Goal: Transaction & Acquisition: Purchase product/service

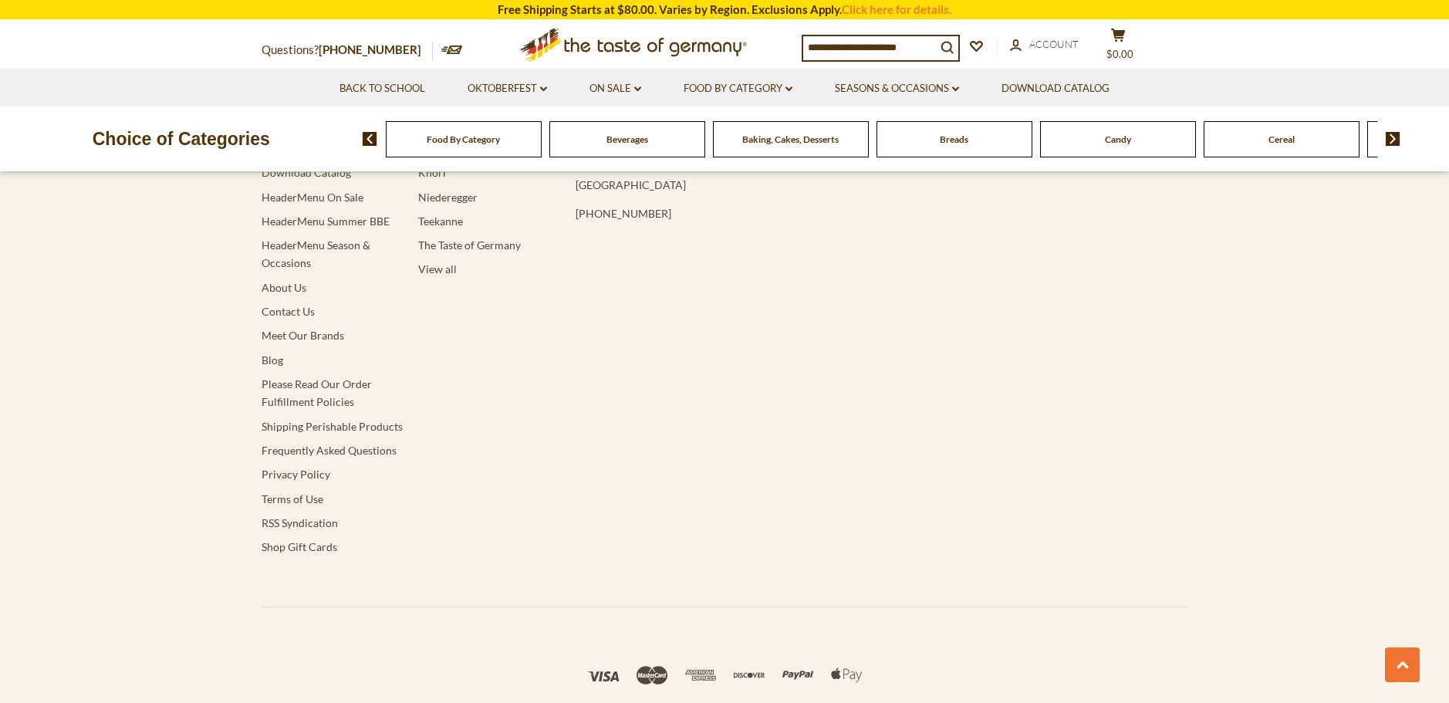
scroll to position [2700, 0]
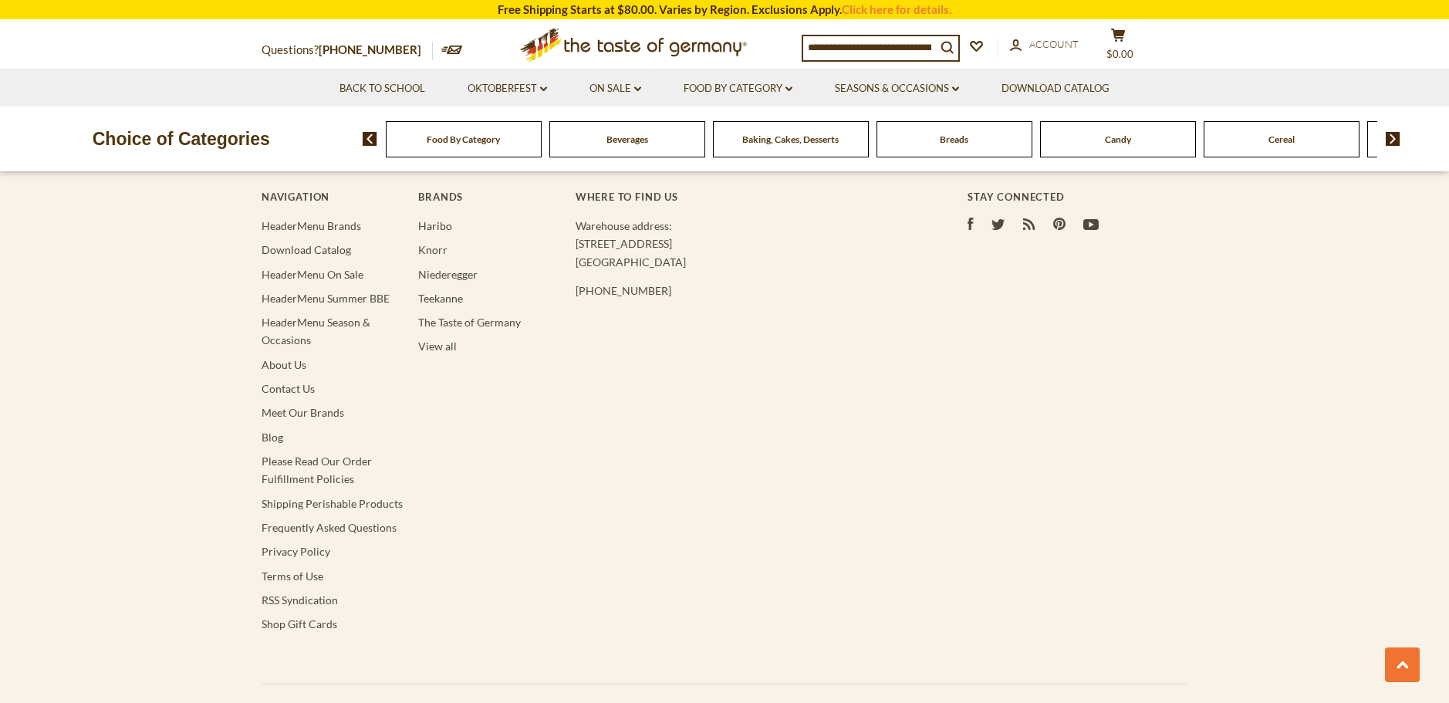
click at [428, 143] on span "Food By Category" at bounding box center [463, 139] width 73 height 12
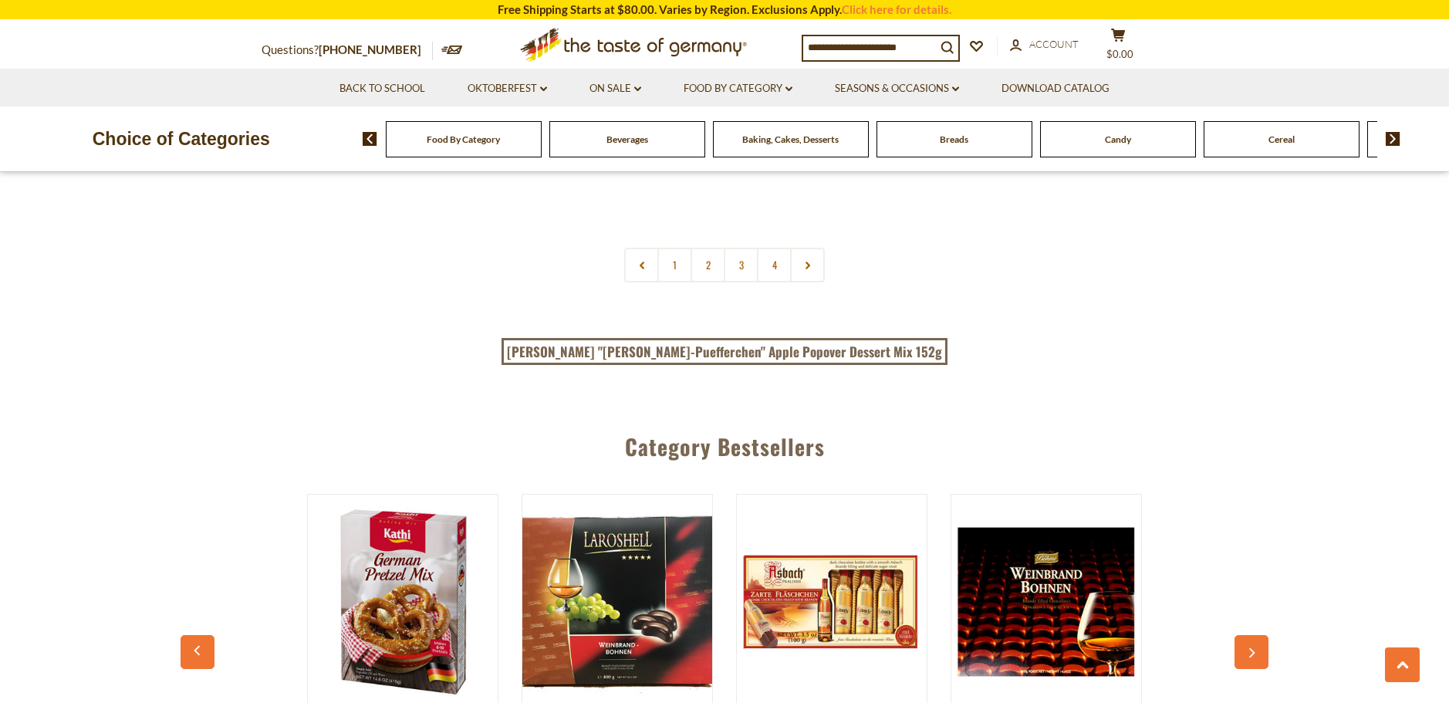
scroll to position [3548, 0]
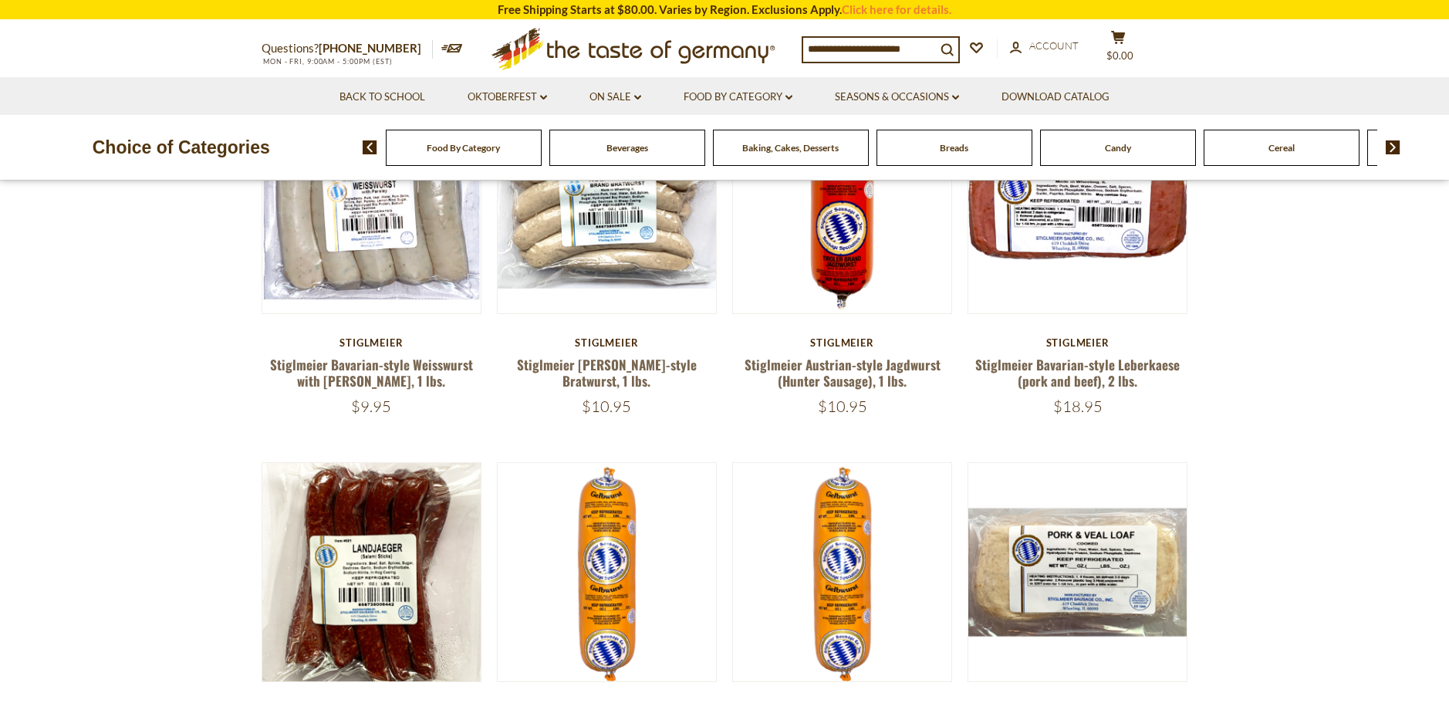
click at [542, 155] on div "Baking, Cakes, Desserts" at bounding box center [464, 148] width 156 height 36
click at [542, 156] on div "Baking, Cakes, Desserts" at bounding box center [464, 148] width 156 height 36
click at [825, 154] on span "Baking, Cakes, Desserts" at bounding box center [790, 148] width 96 height 12
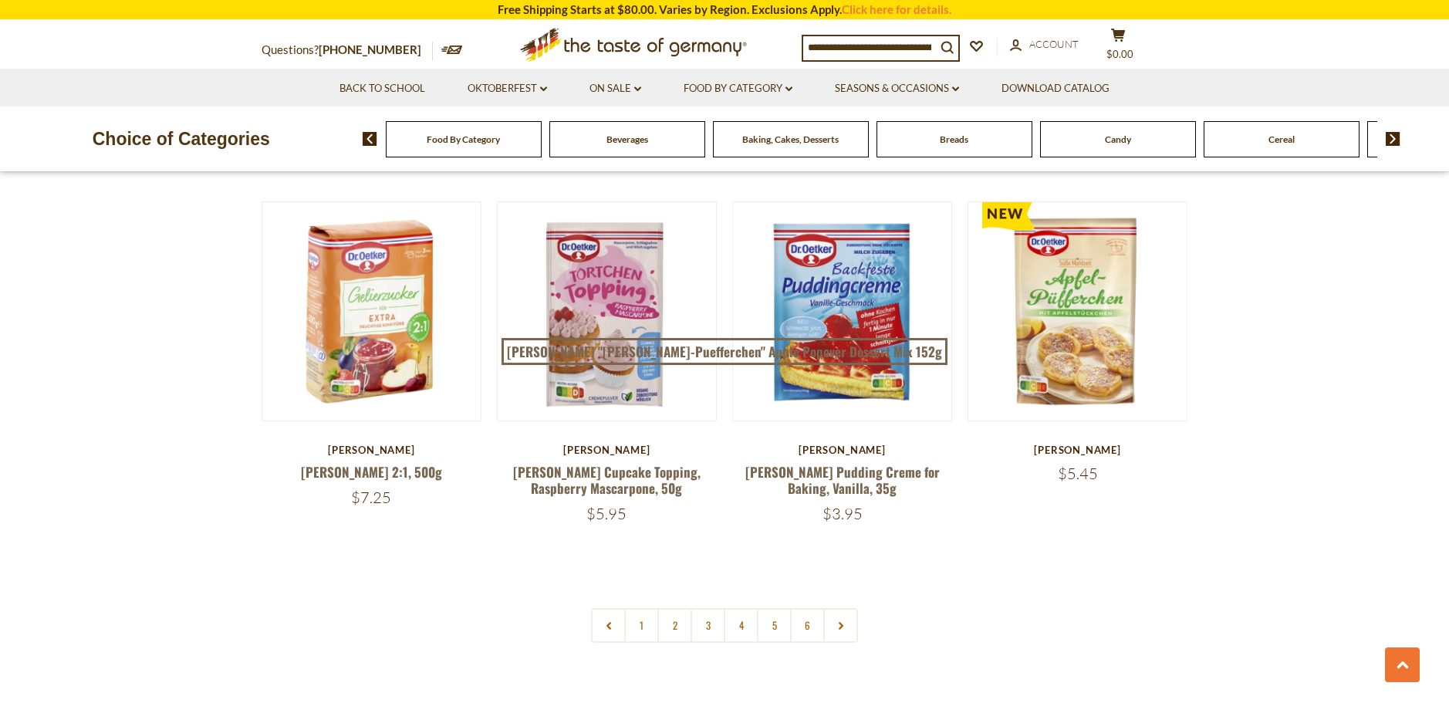
scroll to position [3548, 0]
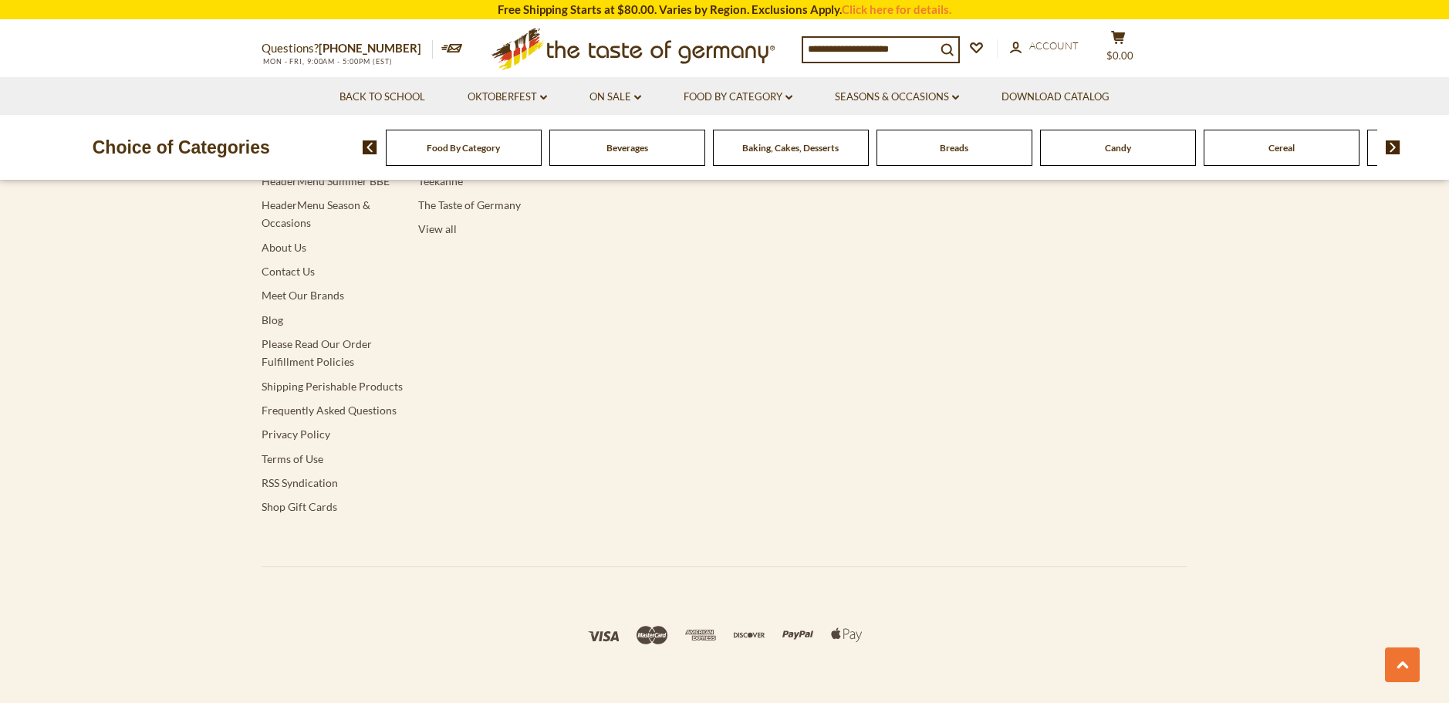
click at [1395, 147] on img at bounding box center [1392, 147] width 15 height 14
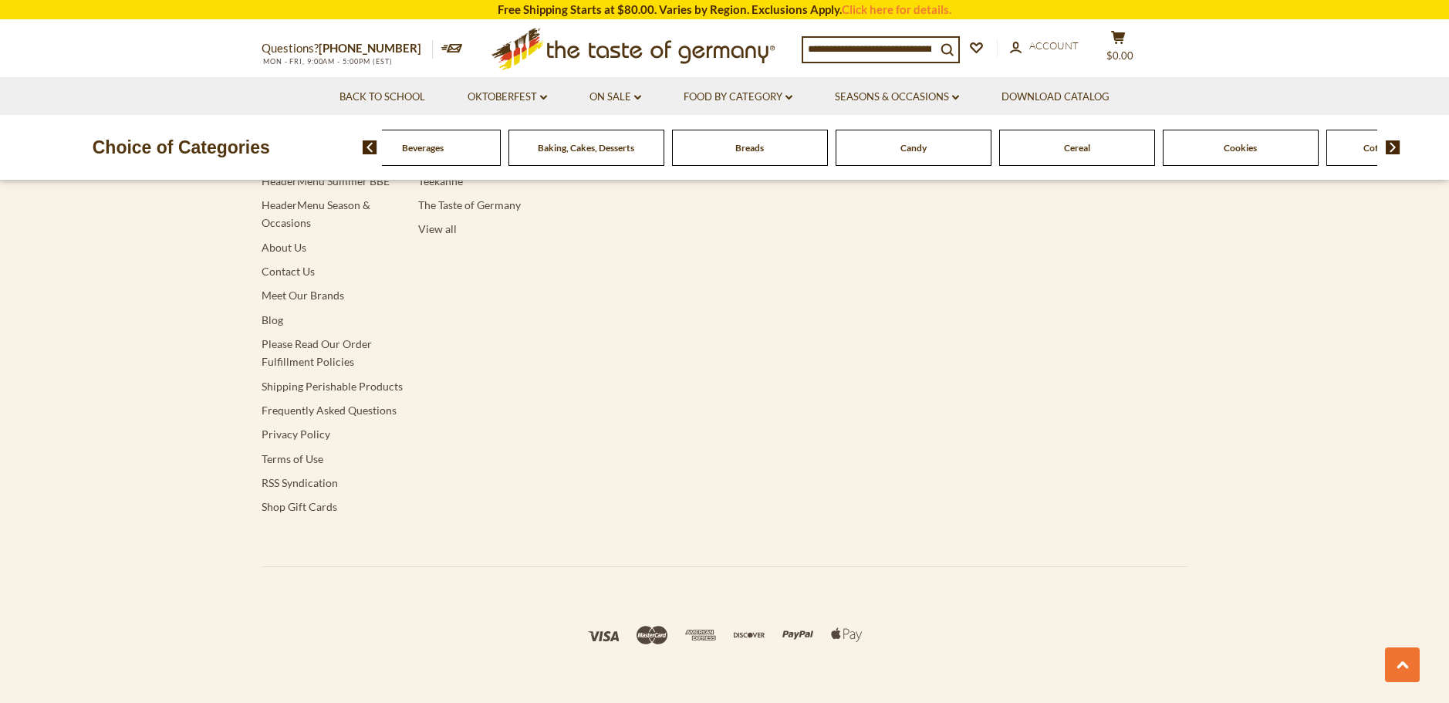
click at [1395, 147] on img at bounding box center [1392, 147] width 15 height 14
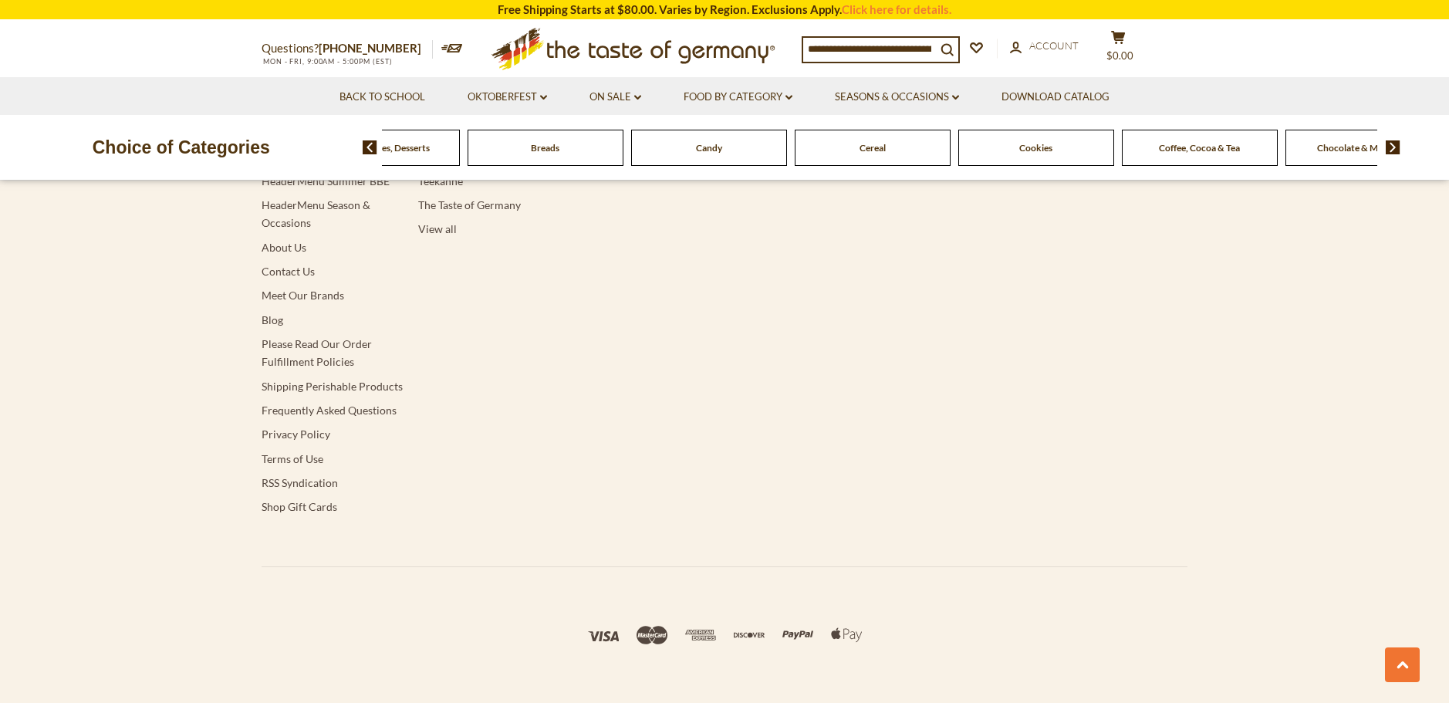
click at [1395, 147] on img at bounding box center [1392, 147] width 15 height 14
click at [1395, 148] on img at bounding box center [1392, 147] width 15 height 14
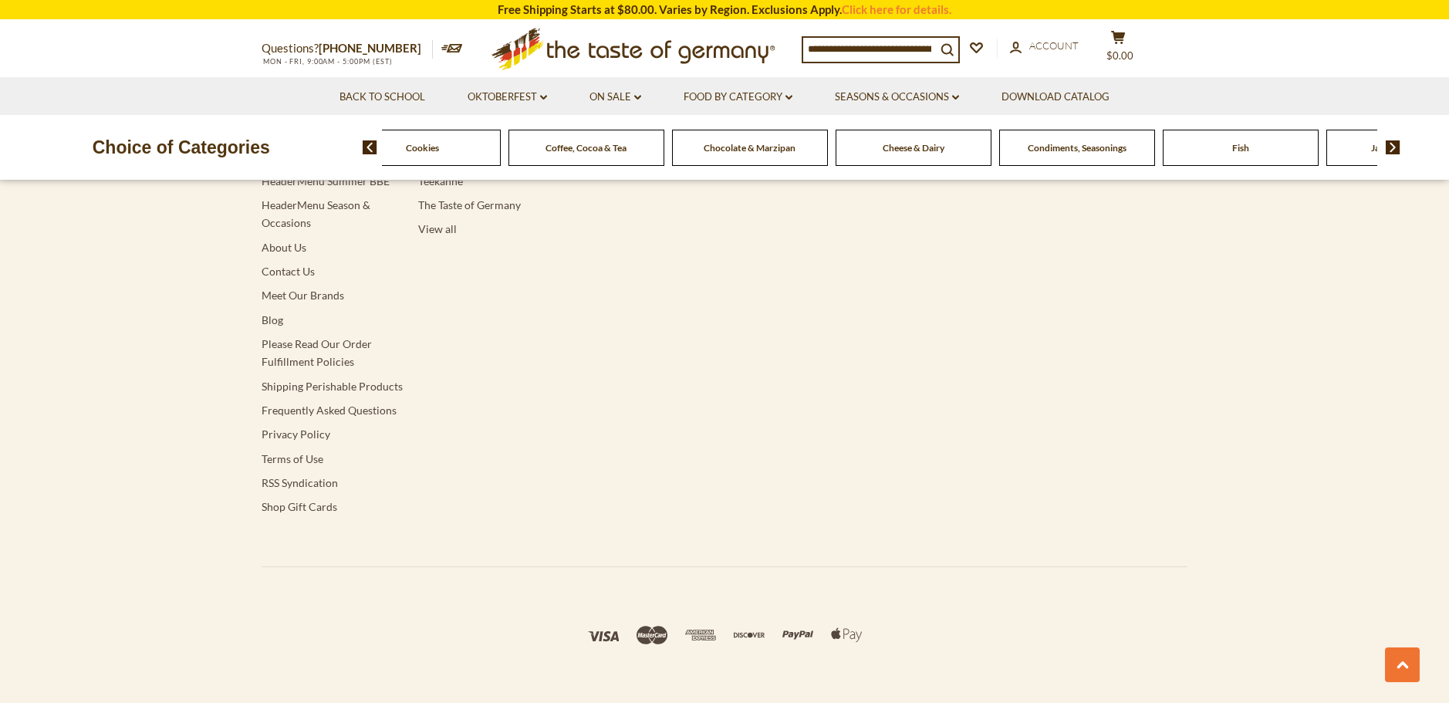
click at [1395, 148] on img at bounding box center [1392, 147] width 15 height 14
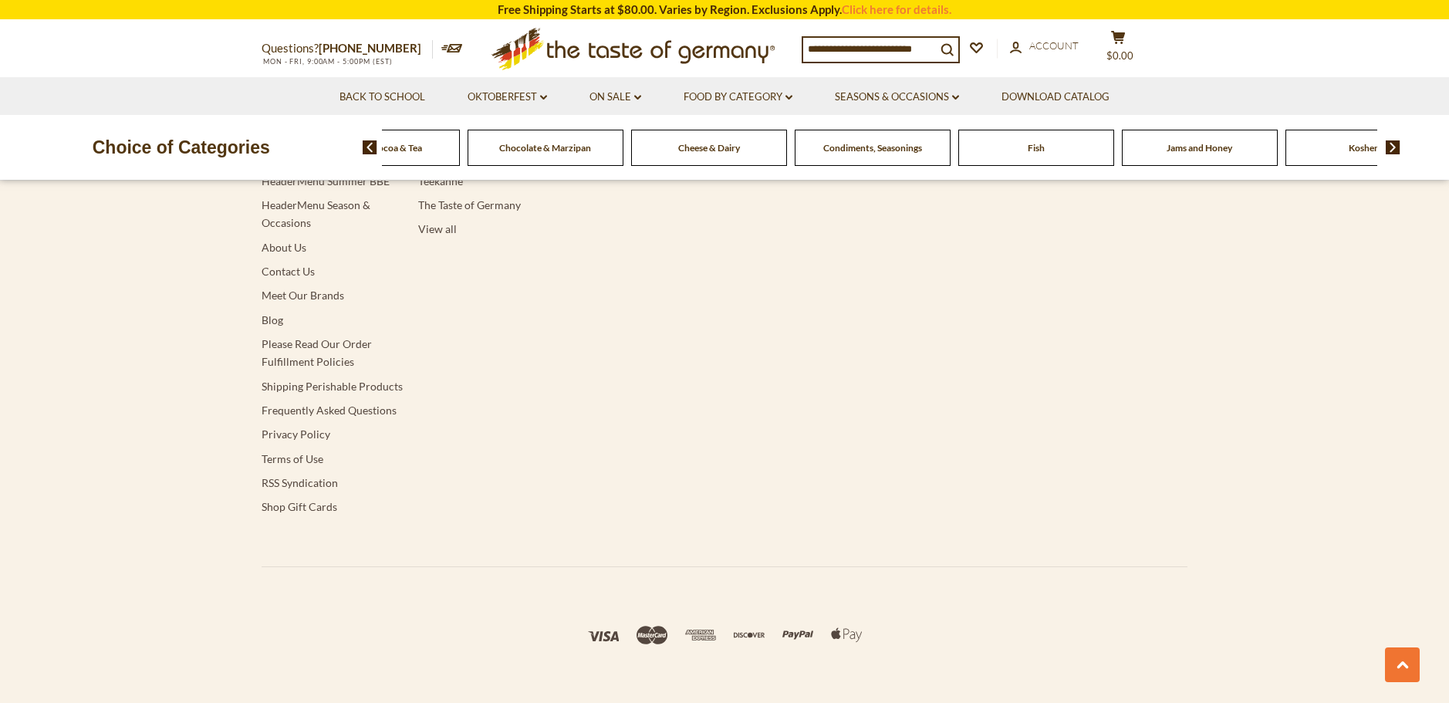
click at [1395, 148] on img at bounding box center [1392, 147] width 15 height 14
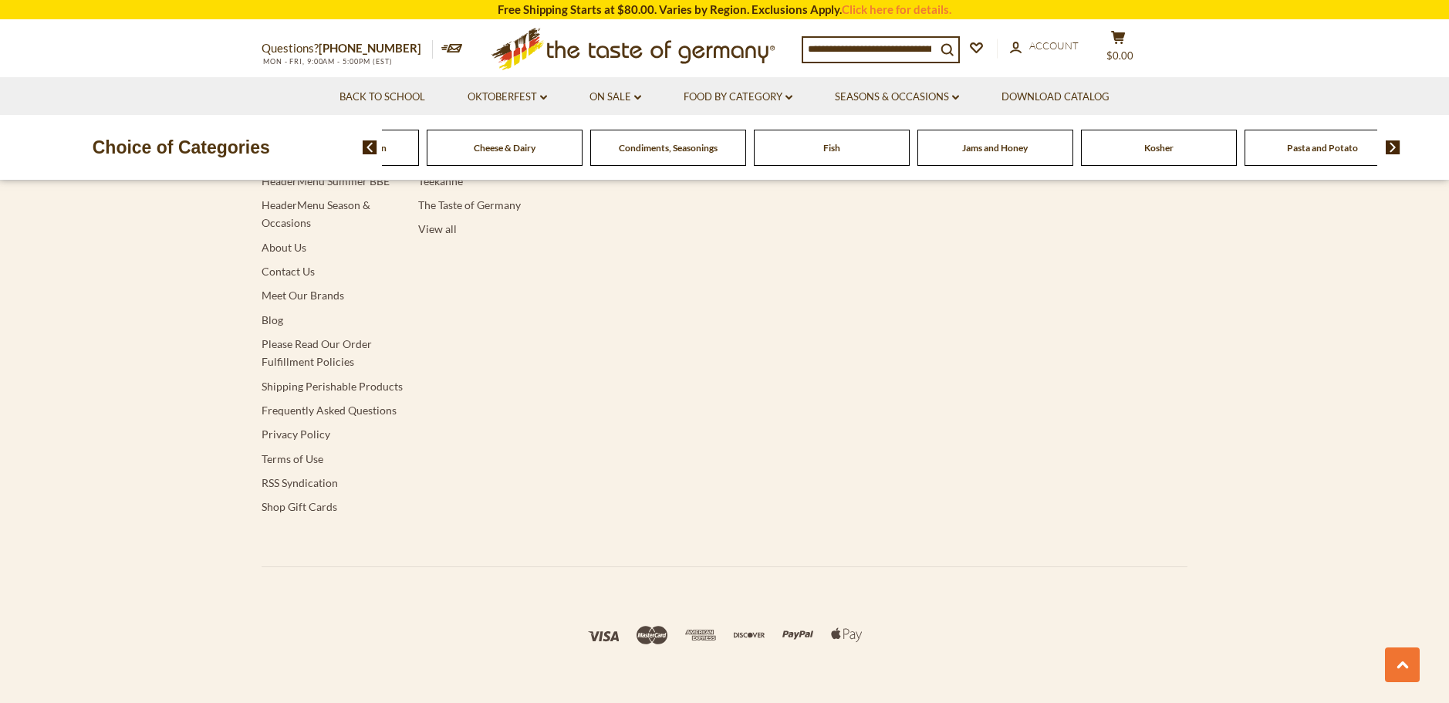
click at [1395, 148] on img at bounding box center [1392, 147] width 15 height 14
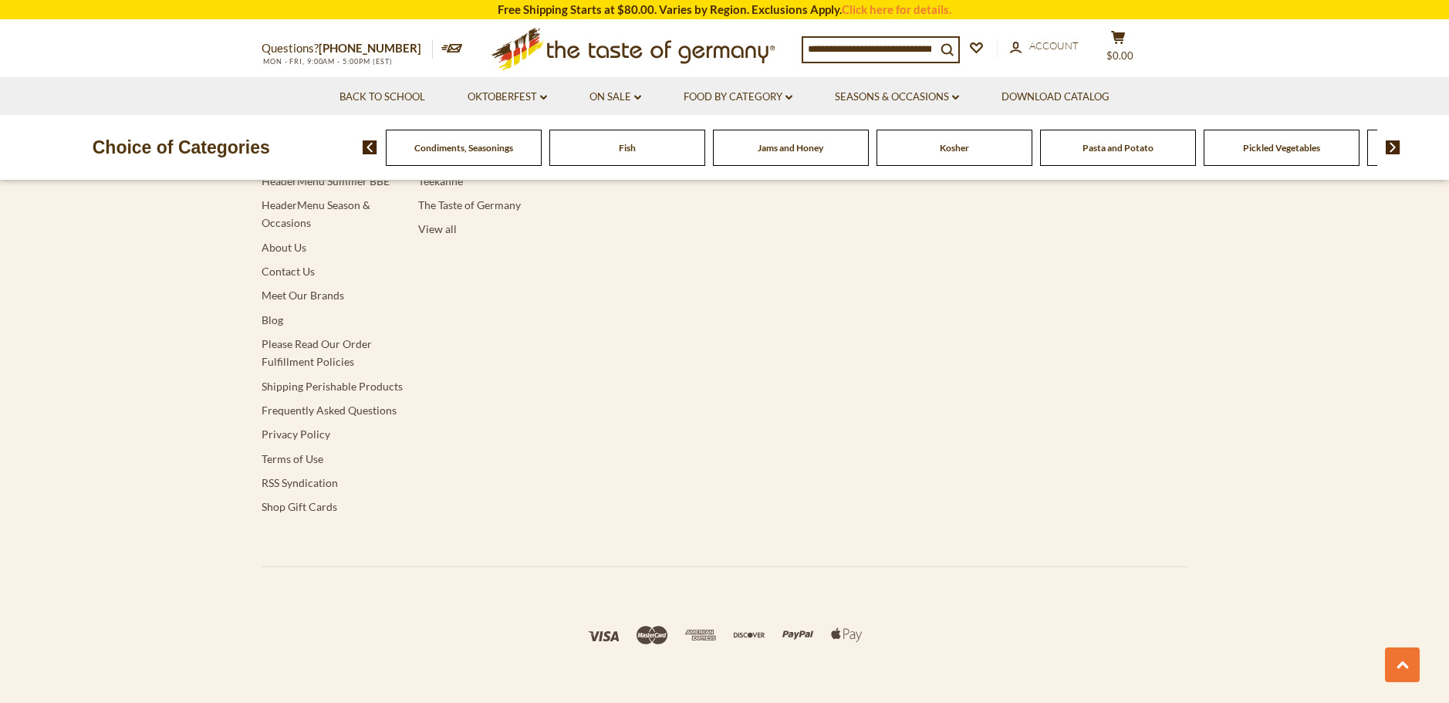
click at [1395, 148] on img at bounding box center [1392, 147] width 15 height 14
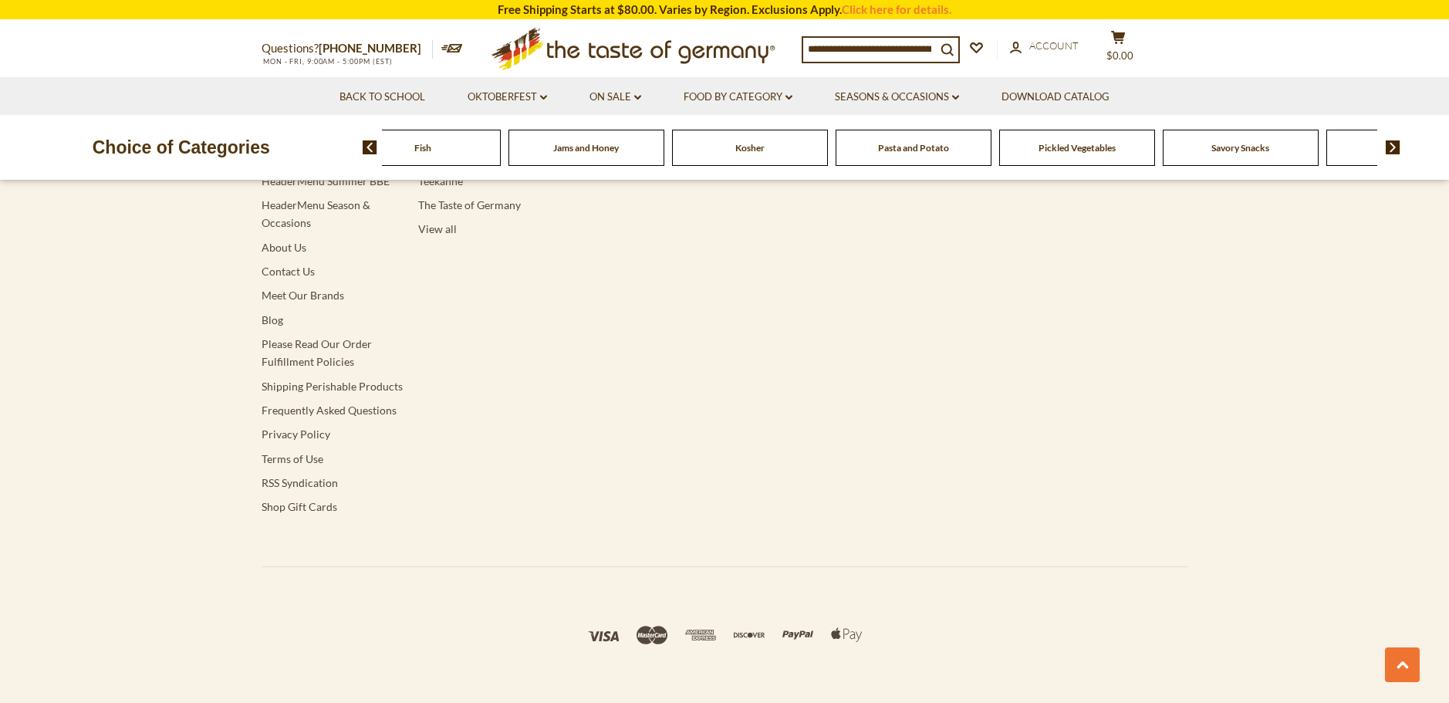
click at [1395, 148] on img at bounding box center [1392, 147] width 15 height 14
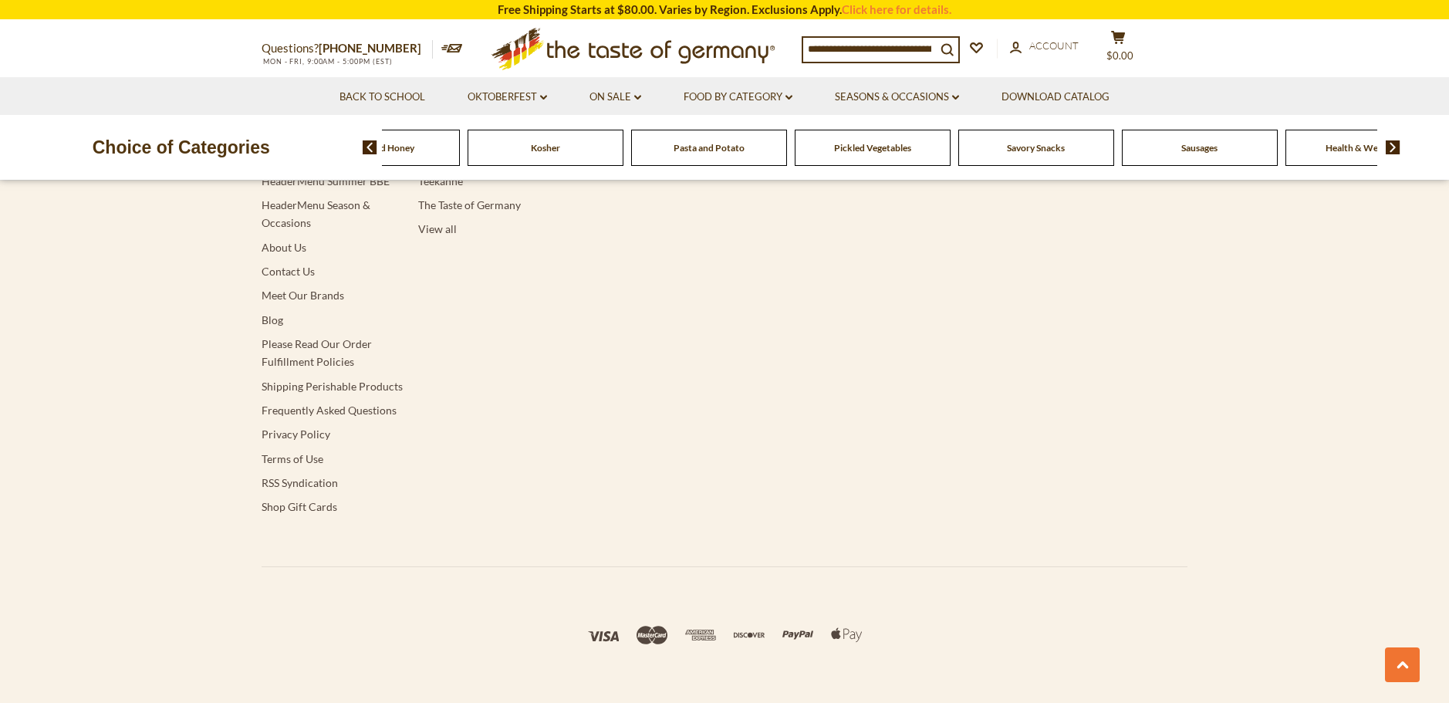
click at [1395, 148] on img at bounding box center [1392, 147] width 15 height 14
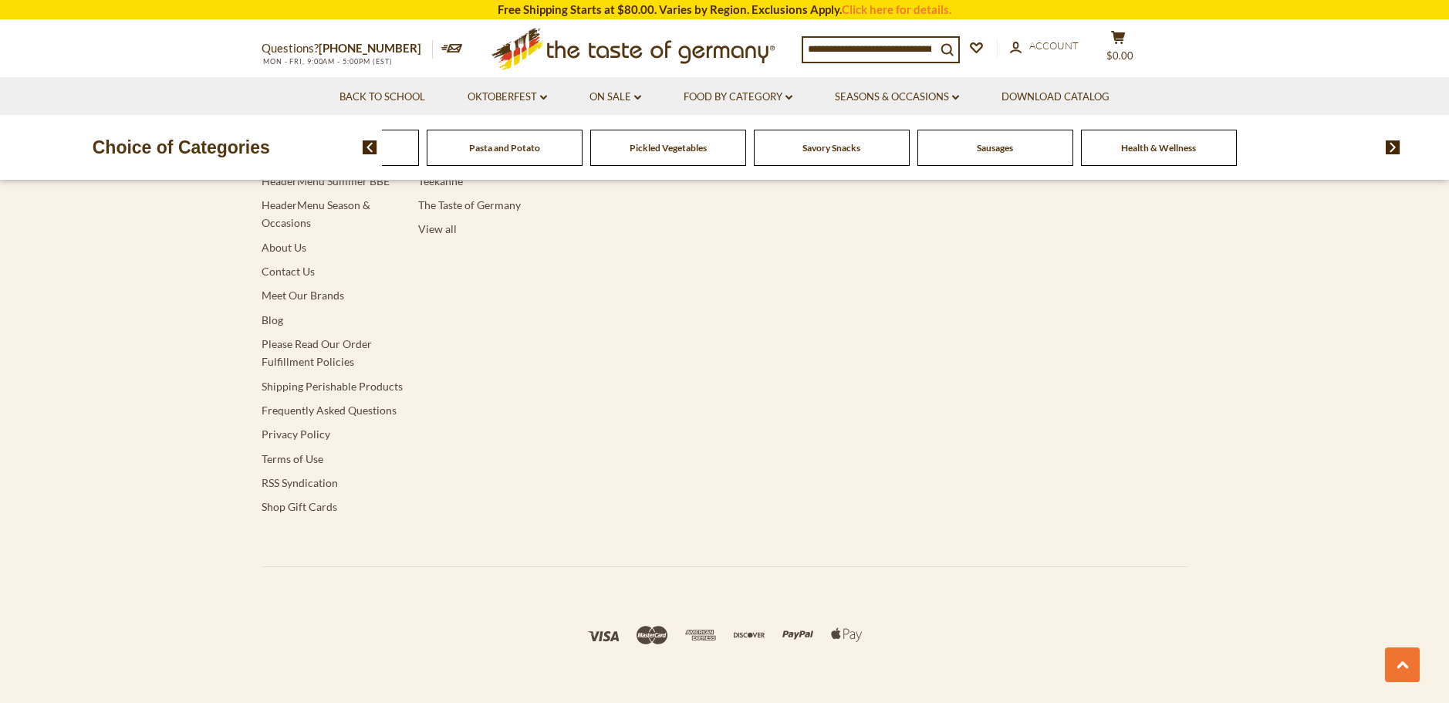
click at [1395, 148] on img at bounding box center [1392, 147] width 15 height 14
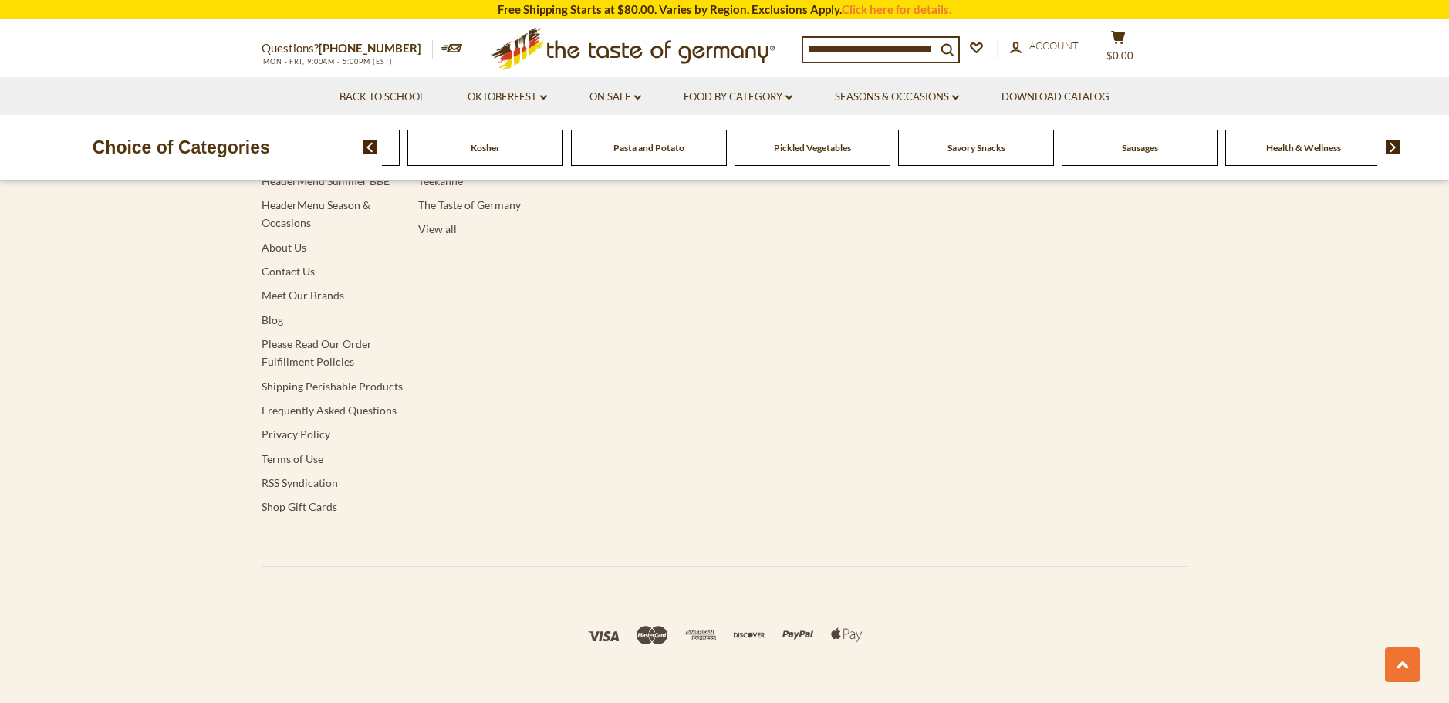
drag, startPoint x: 940, startPoint y: 45, endPoint x: 889, endPoint y: 45, distance: 51.7
click at [889, 45] on input at bounding box center [869, 49] width 133 height 22
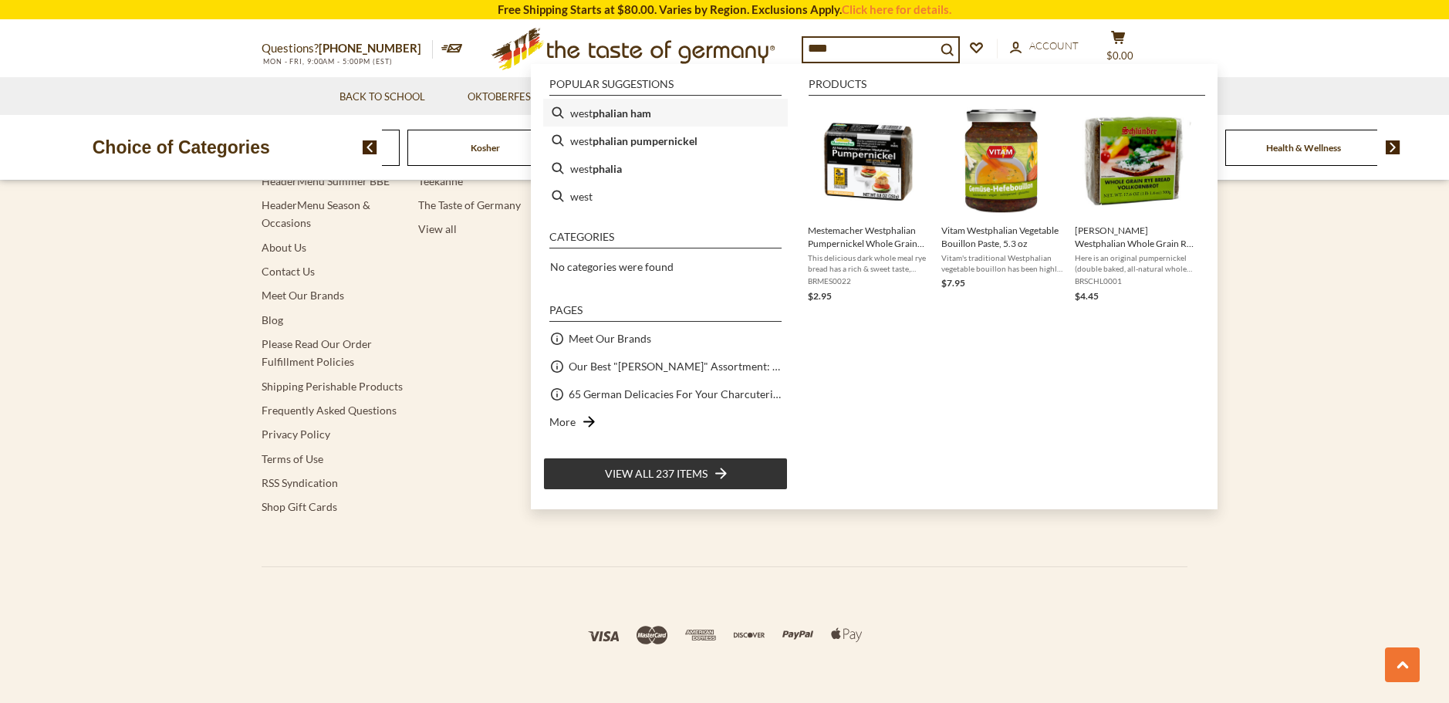
click at [587, 110] on li "west phalian ham" at bounding box center [665, 113] width 245 height 28
type input "**********"
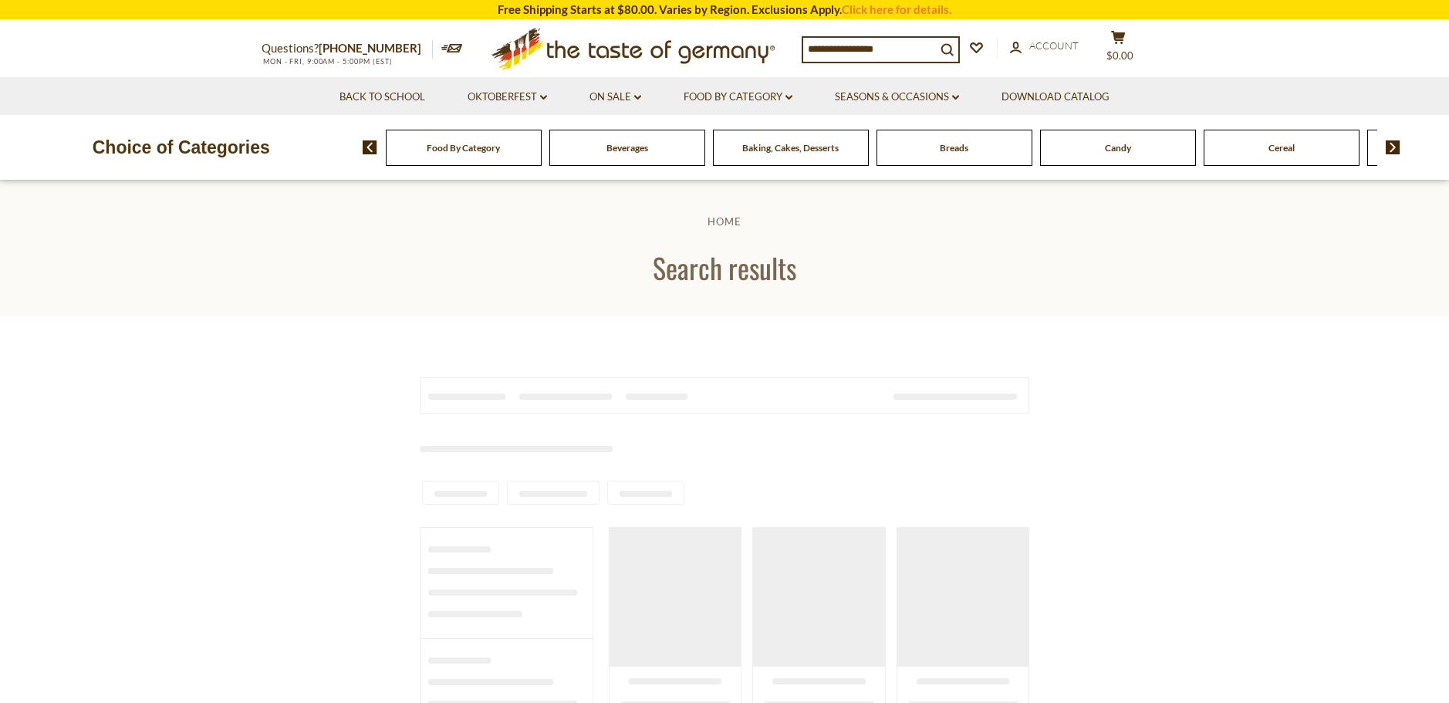
type input "**********"
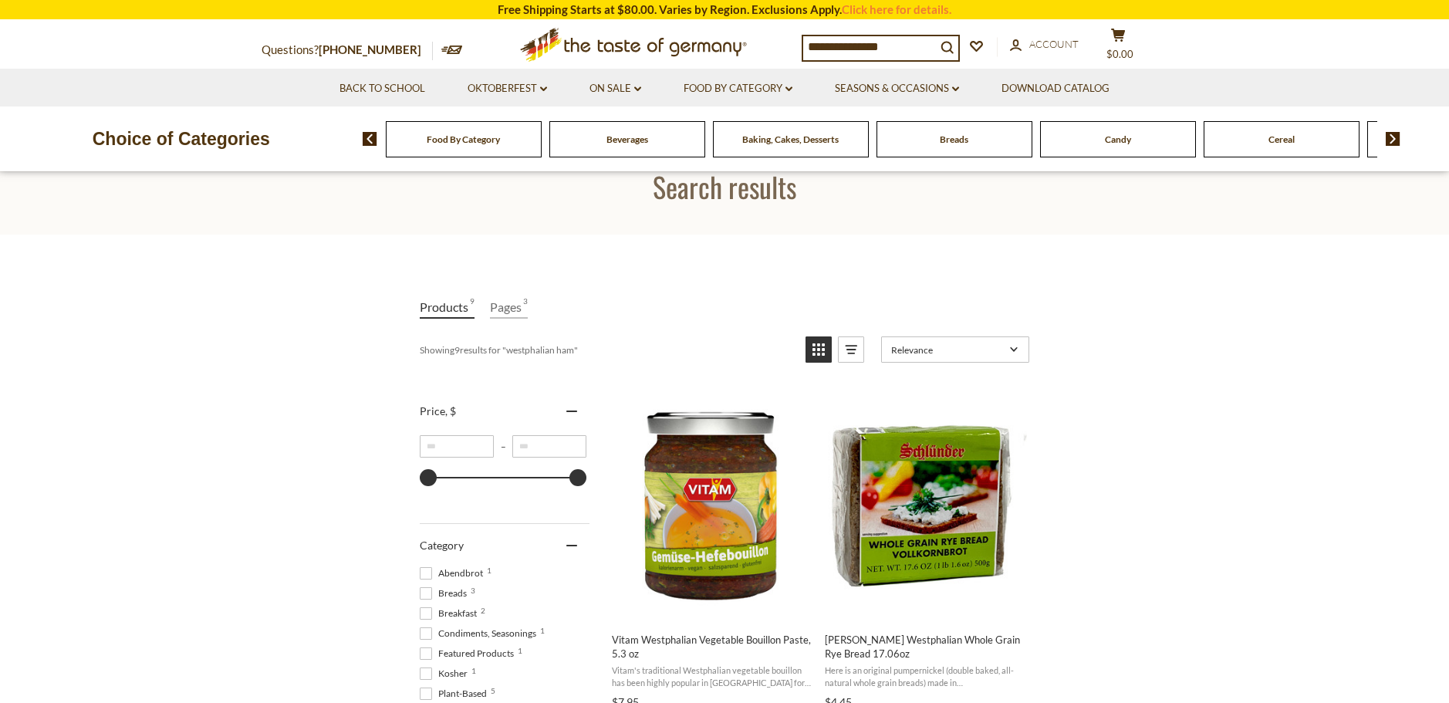
scroll to position [77, 0]
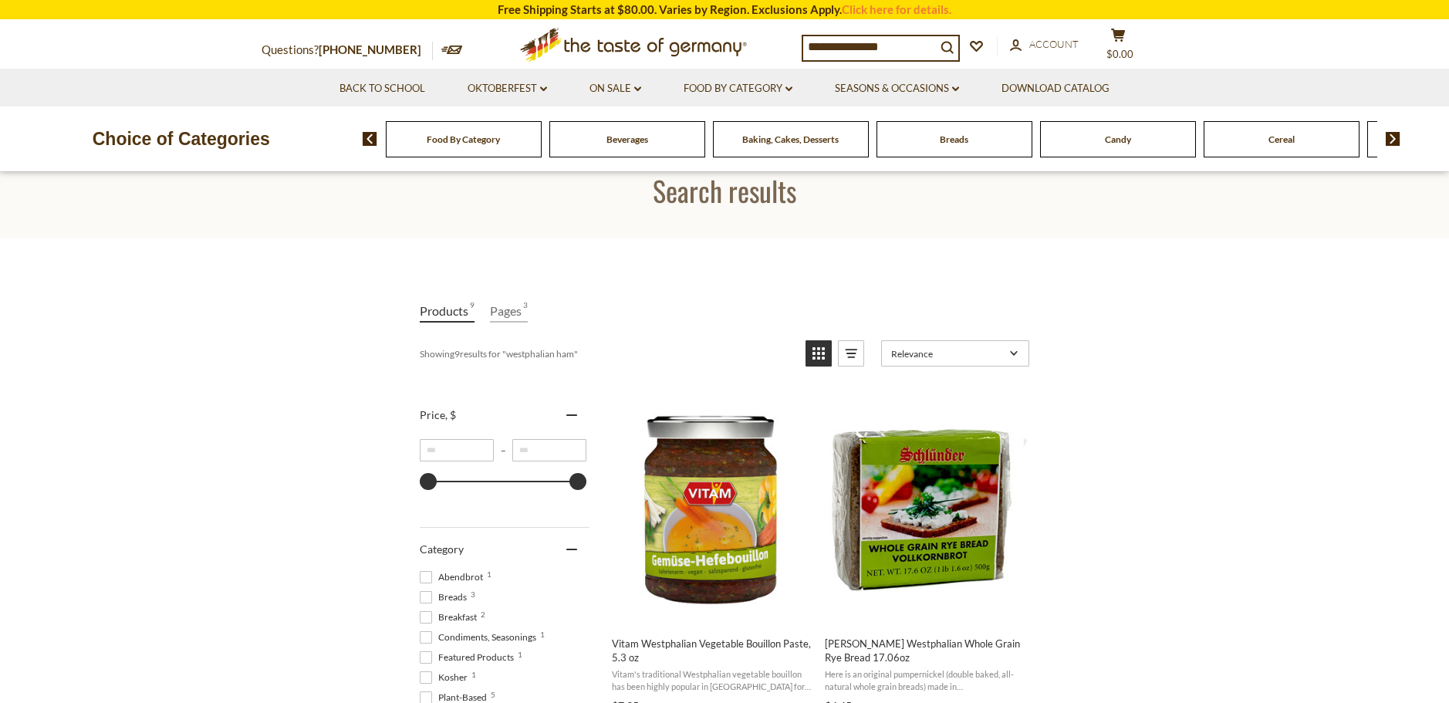
click at [930, 44] on input "**********" at bounding box center [869, 47] width 133 height 22
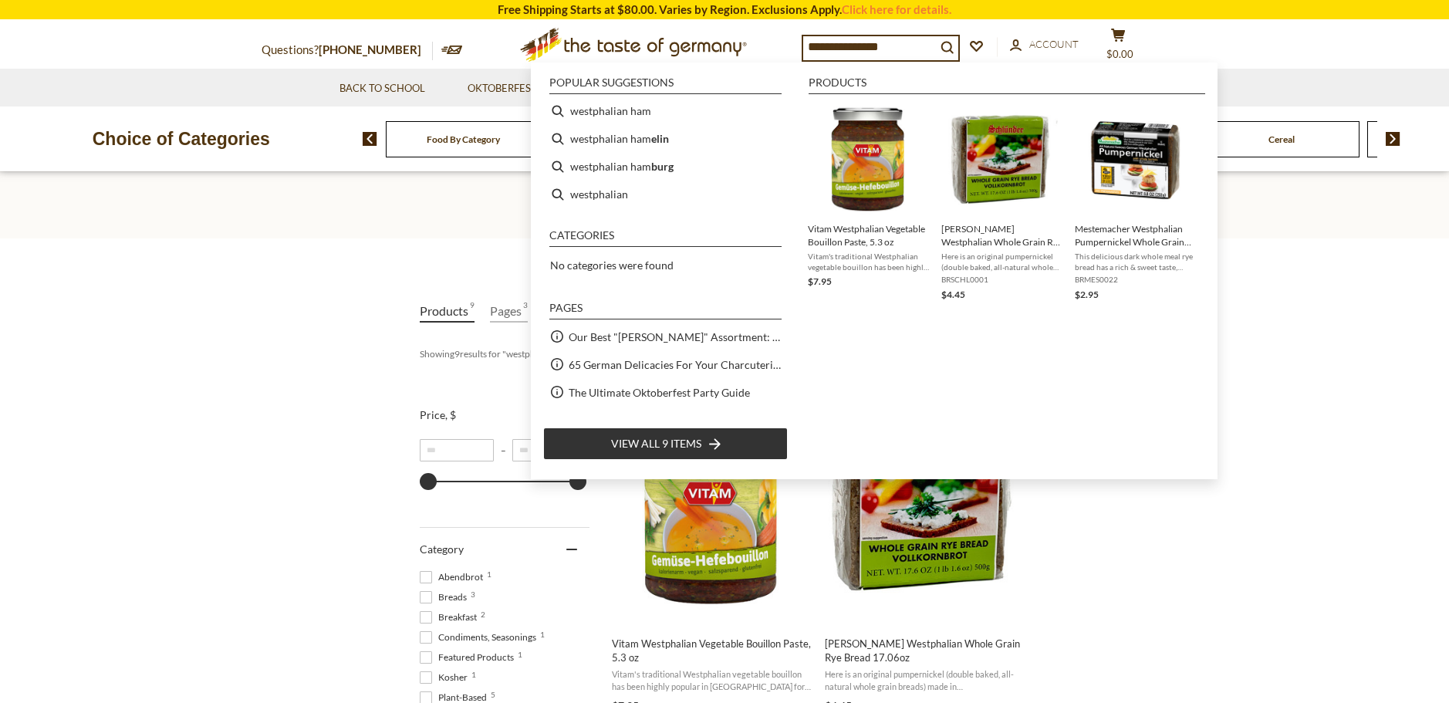
click at [930, 44] on input "**********" at bounding box center [869, 47] width 133 height 22
click at [552, 107] on li "westphalian ham" at bounding box center [665, 111] width 245 height 28
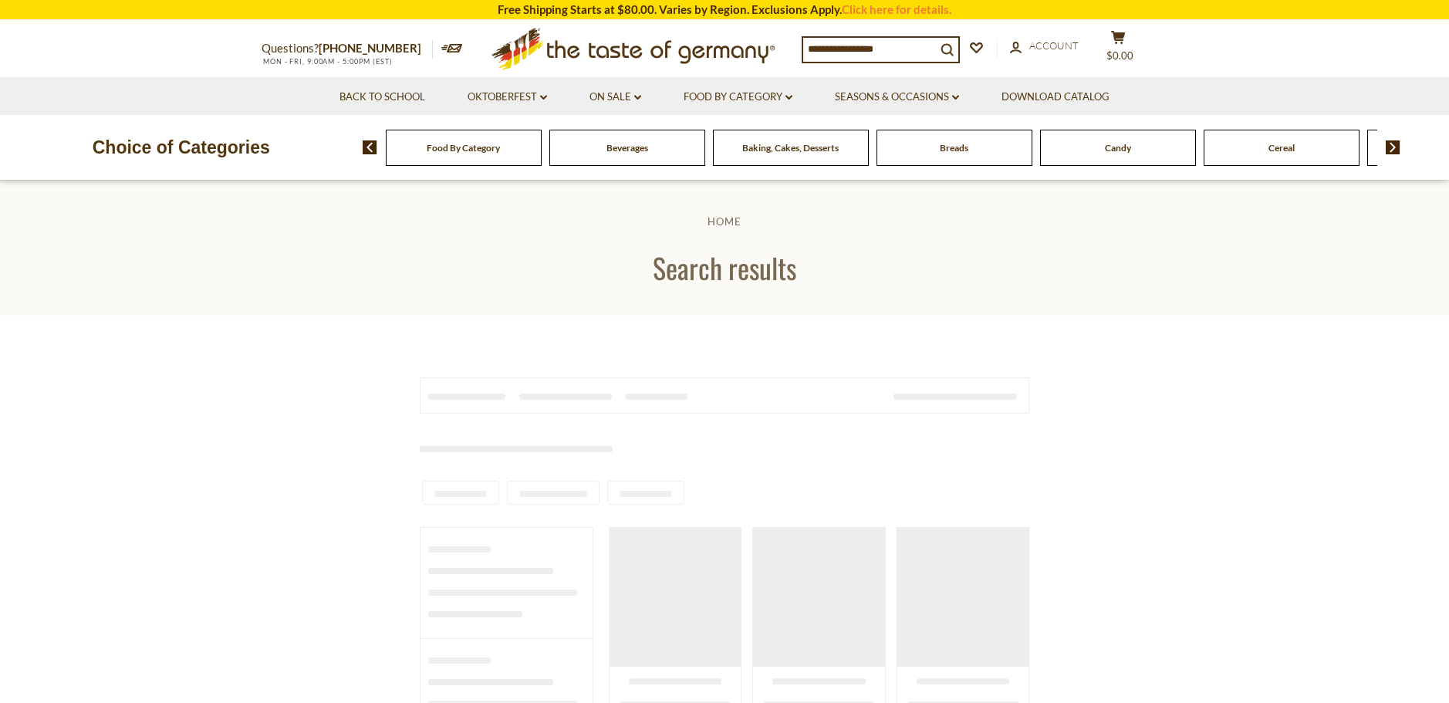
type input "**********"
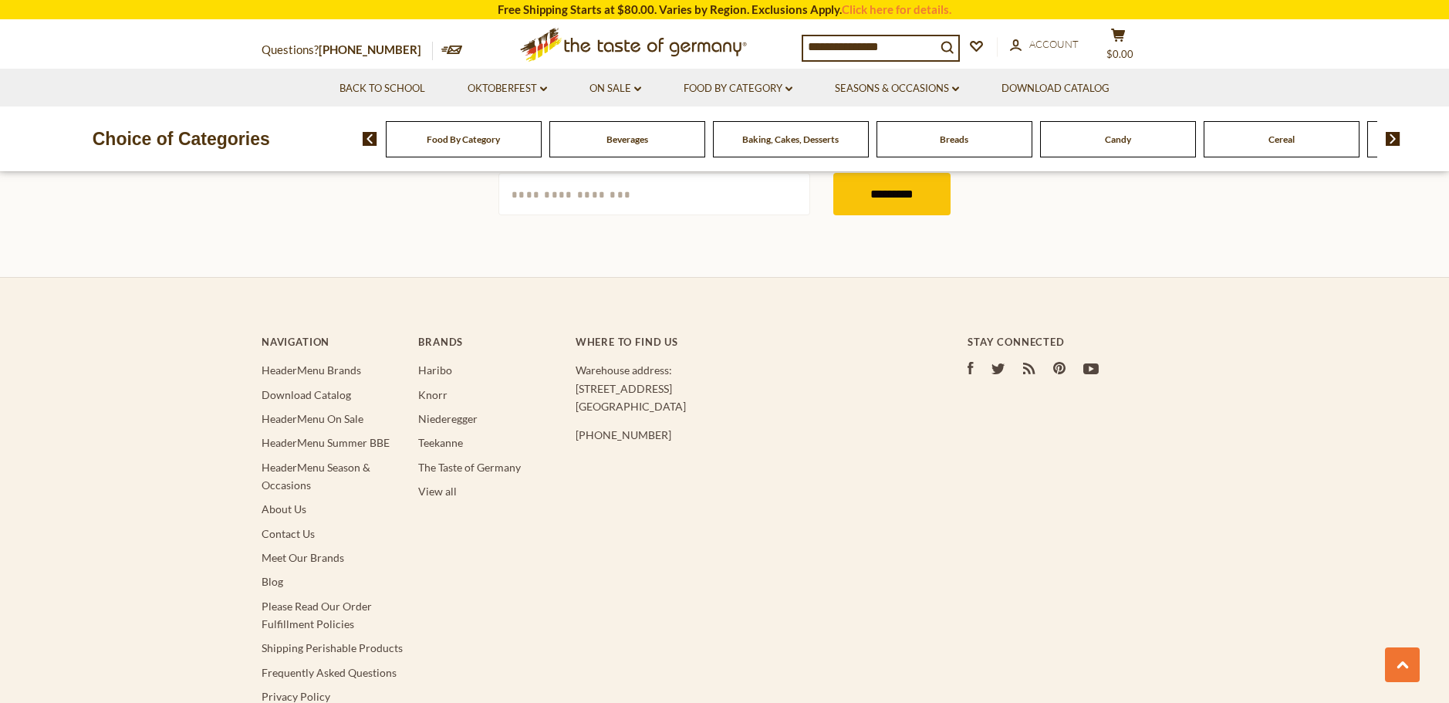
scroll to position [1957, 0]
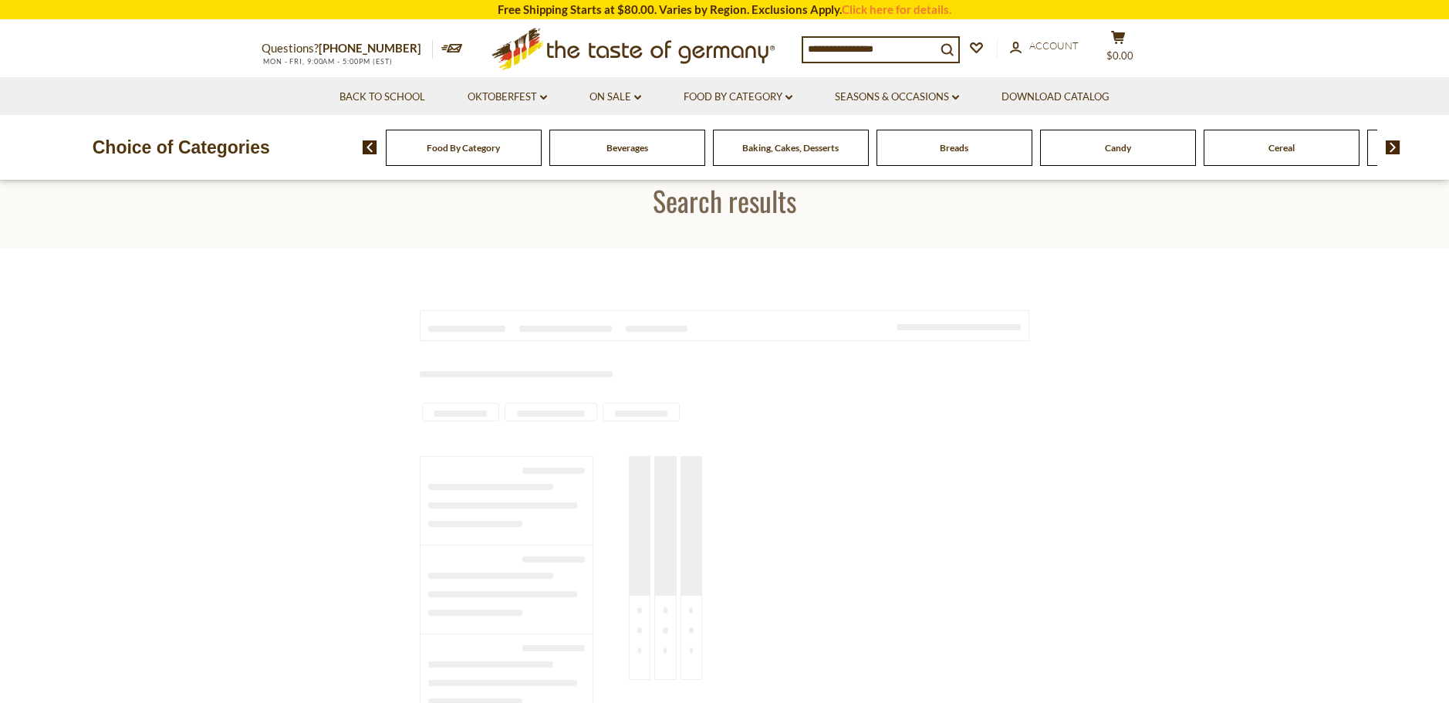
type input "**********"
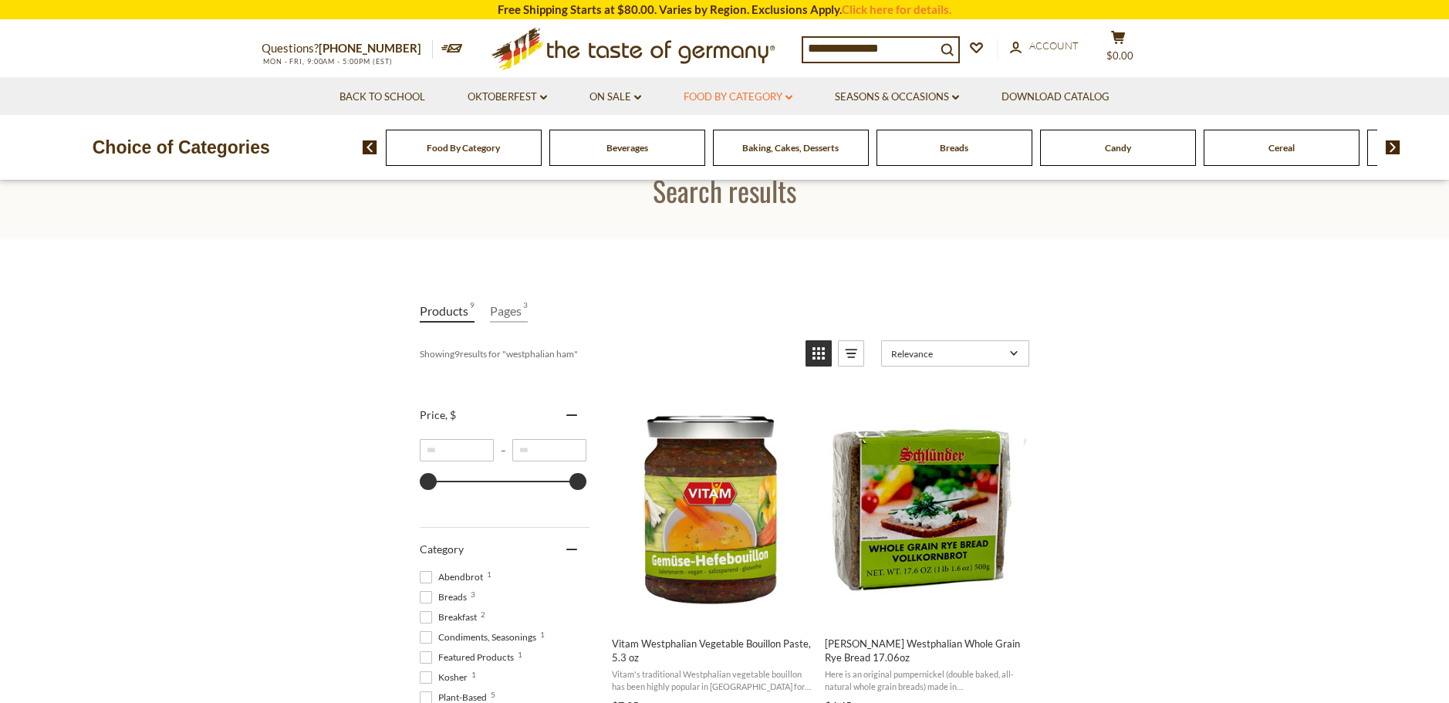
click at [746, 89] on link "Food By Category dropdown_arrow" at bounding box center [737, 97] width 109 height 17
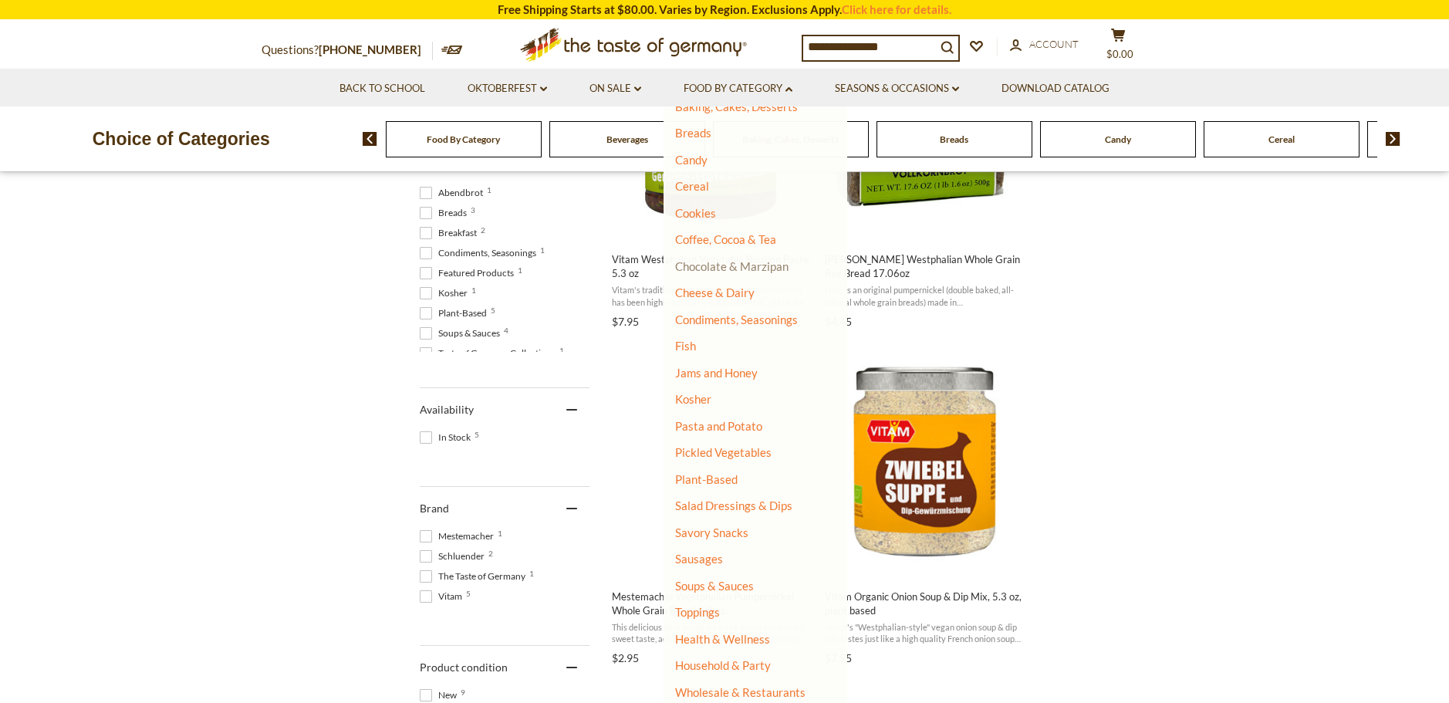
scroll to position [463, 0]
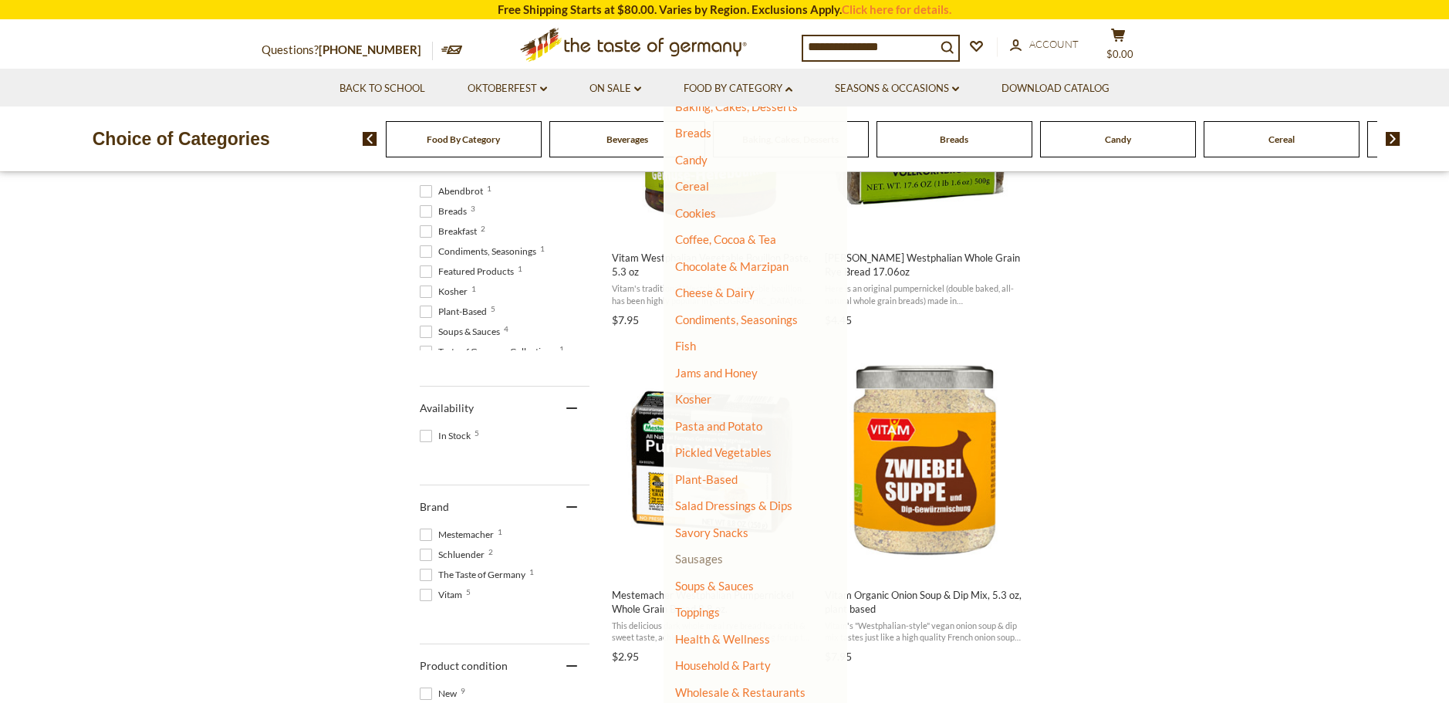
click at [709, 559] on link "Sausages" at bounding box center [699, 559] width 48 height 14
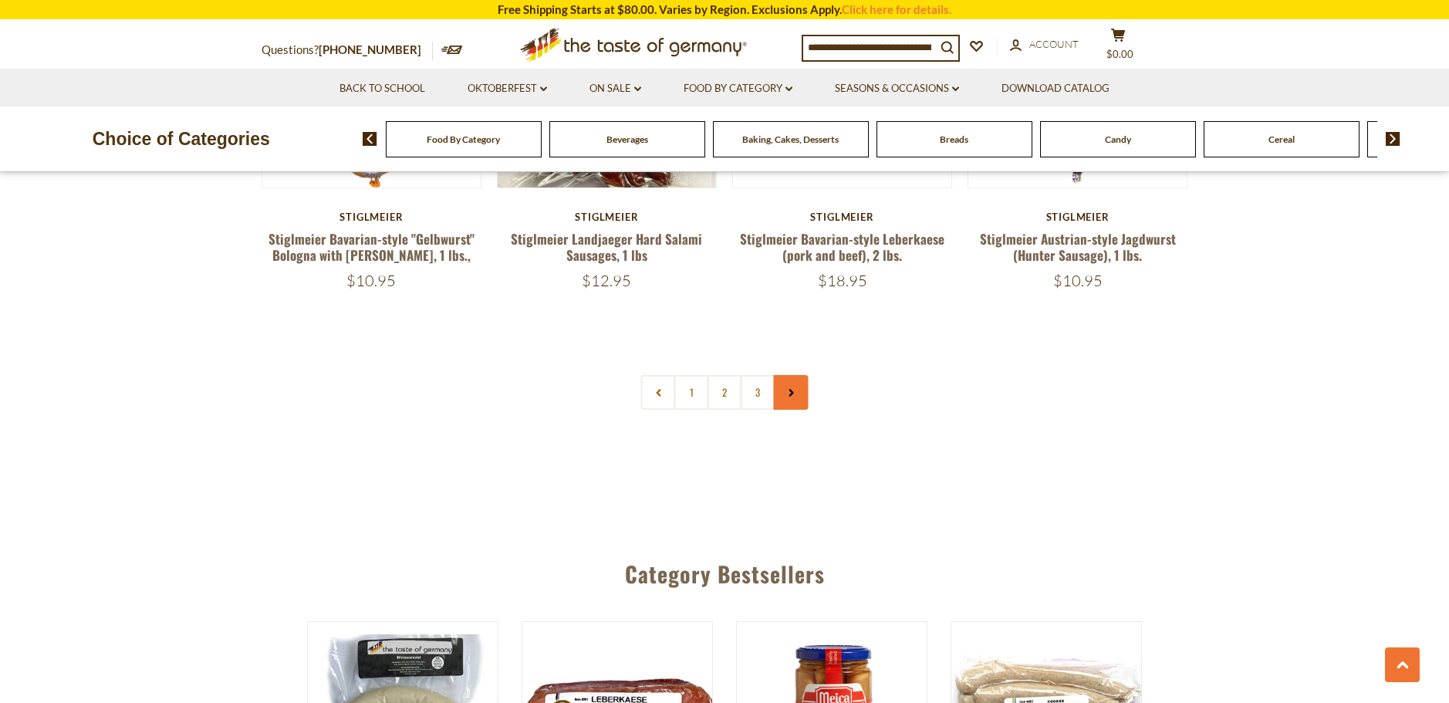
scroll to position [3703, 0]
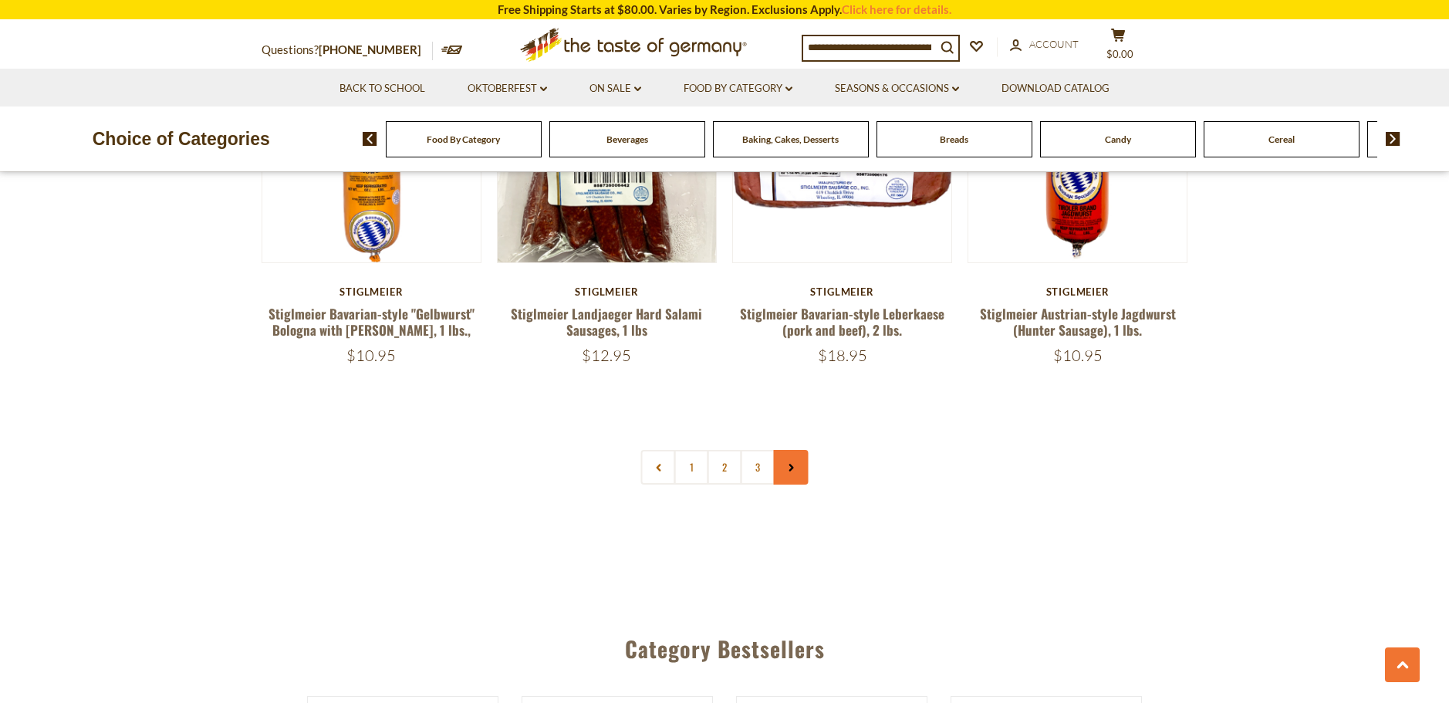
click at [795, 450] on link at bounding box center [791, 467] width 35 height 35
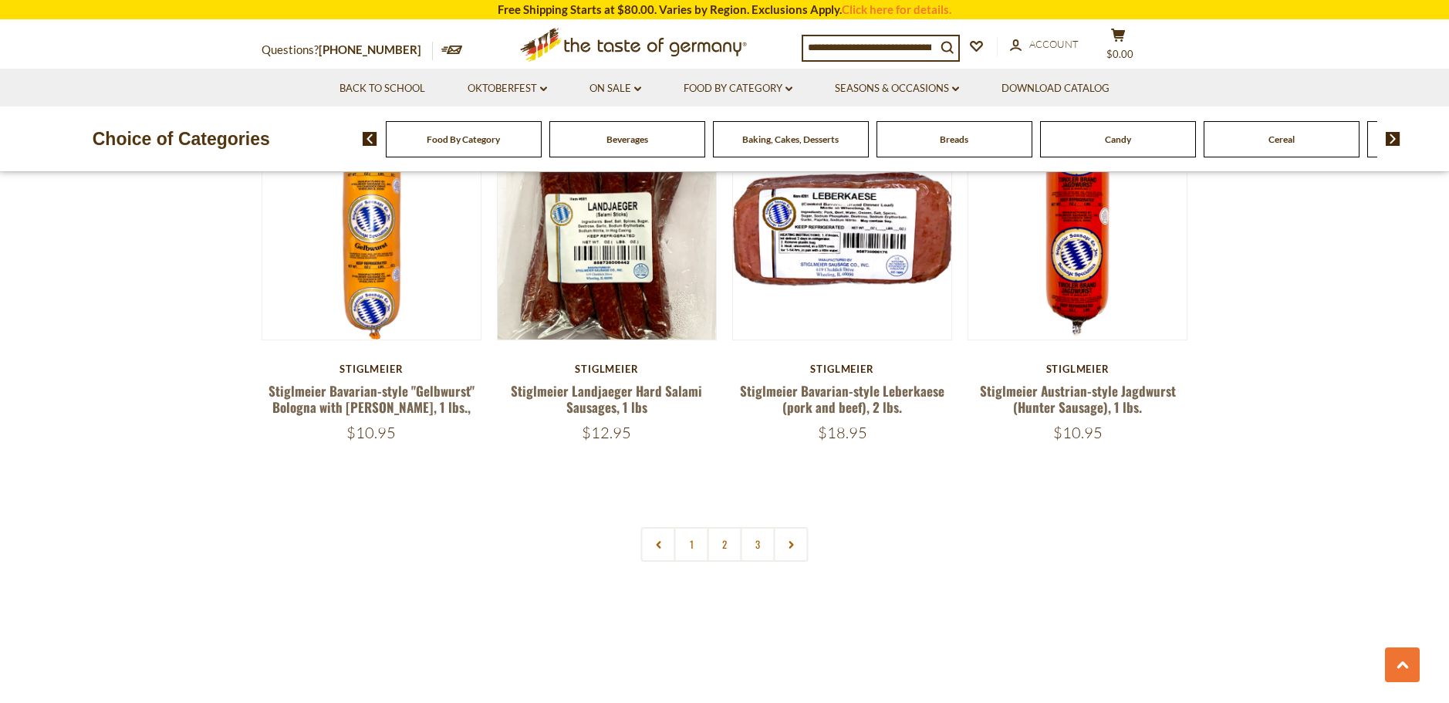
scroll to position [3857, 0]
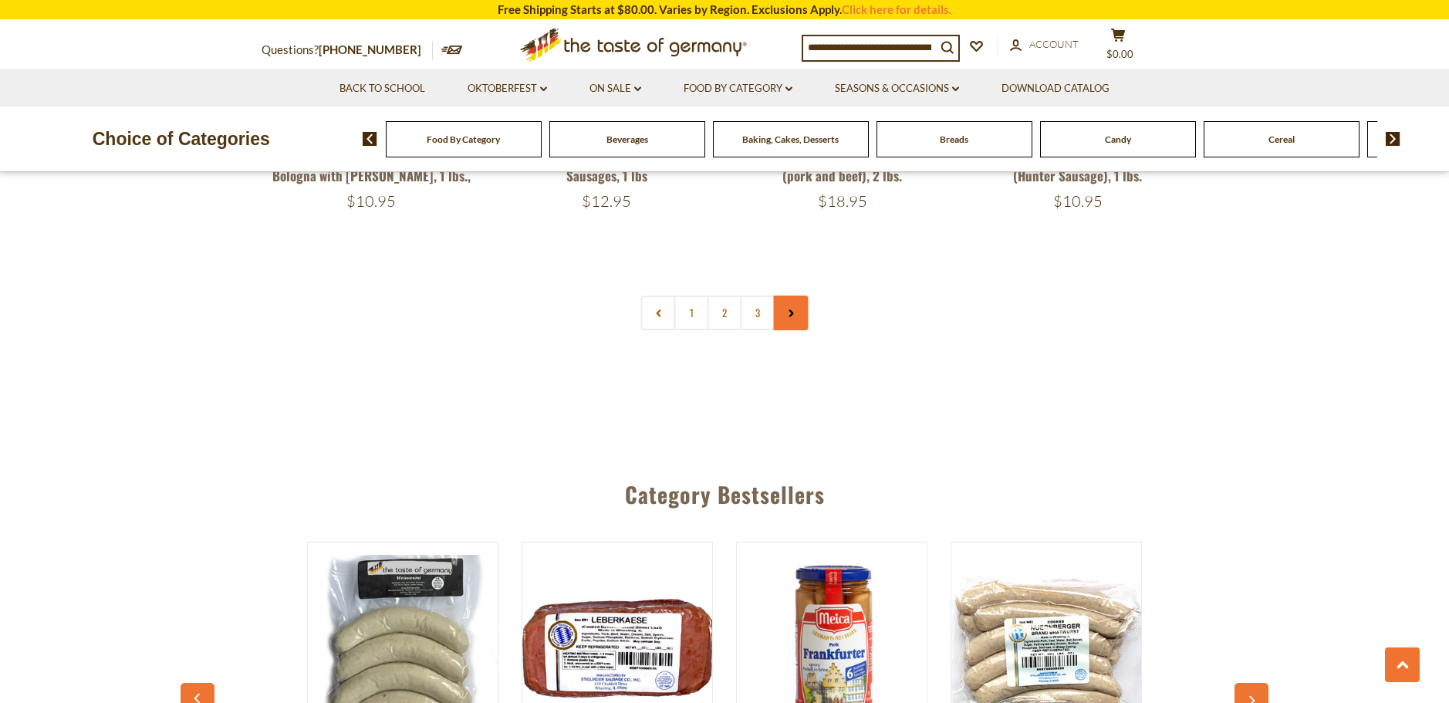
click at [798, 295] on link at bounding box center [791, 312] width 35 height 35
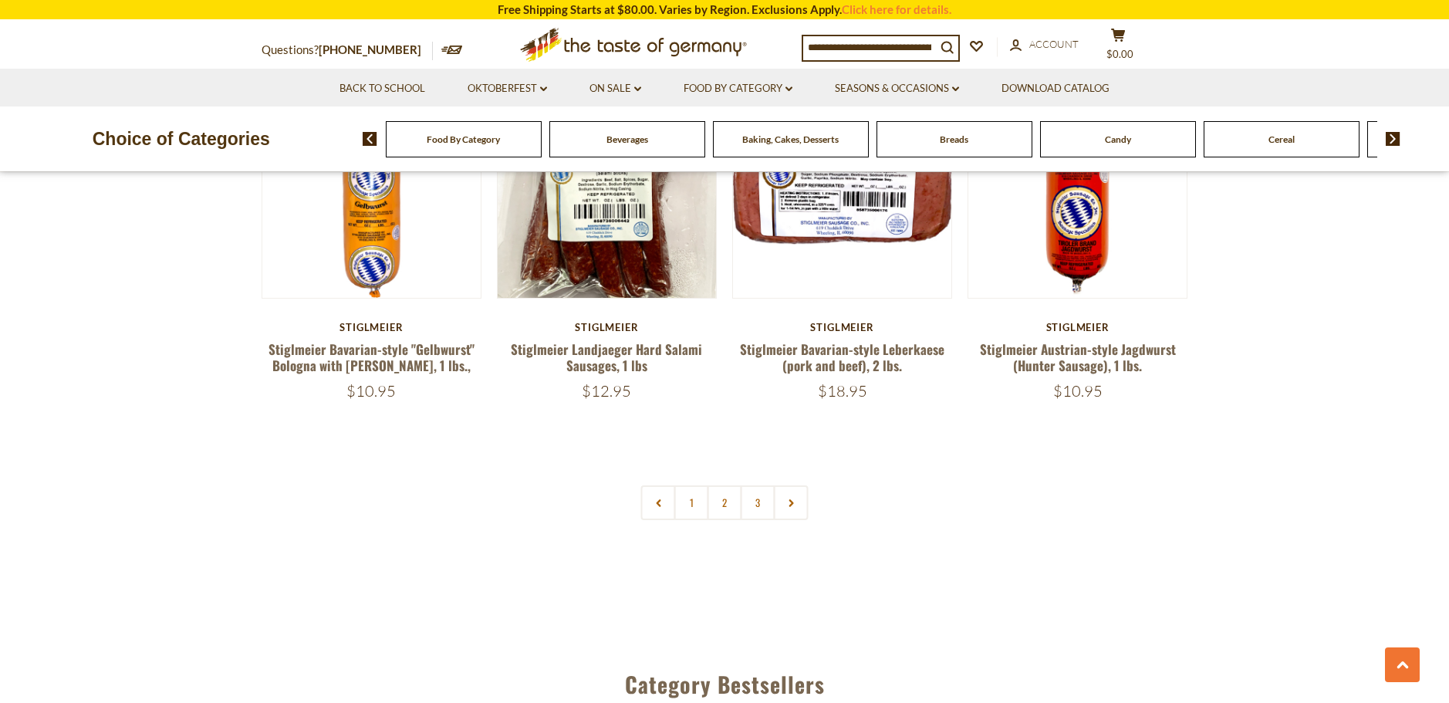
scroll to position [3703, 0]
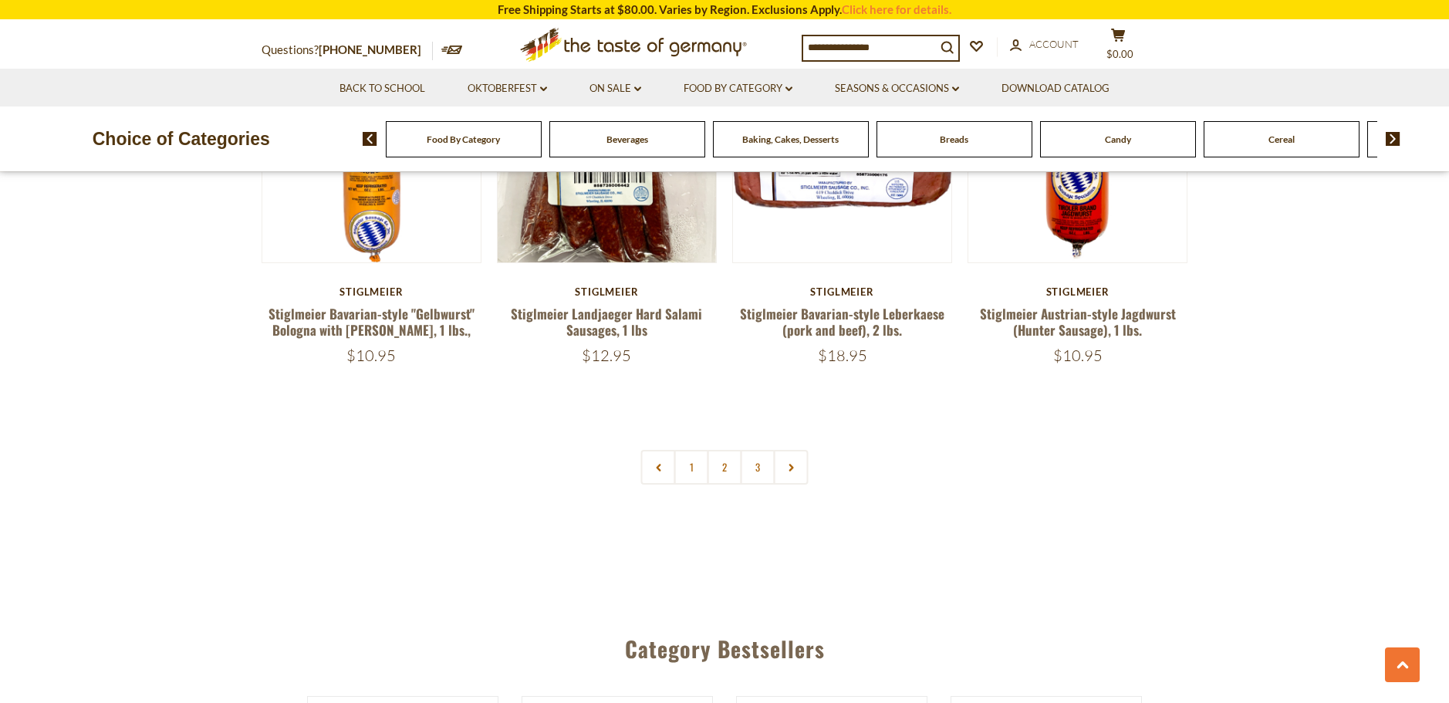
click at [786, 464] on icon at bounding box center [790, 468] width 9 height 8
click at [799, 450] on link at bounding box center [791, 467] width 35 height 35
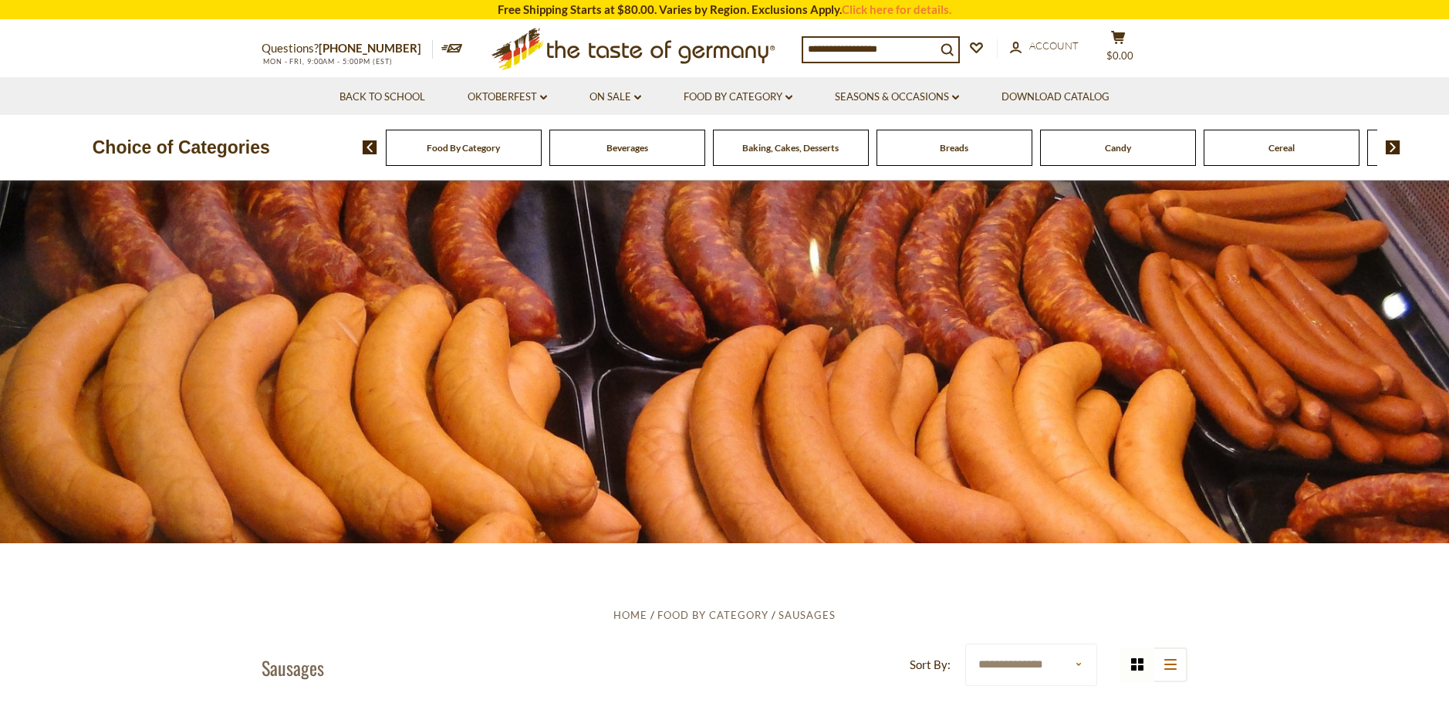
click at [799, 420] on div at bounding box center [724, 362] width 1449 height 363
